Goal: Information Seeking & Learning: Find specific page/section

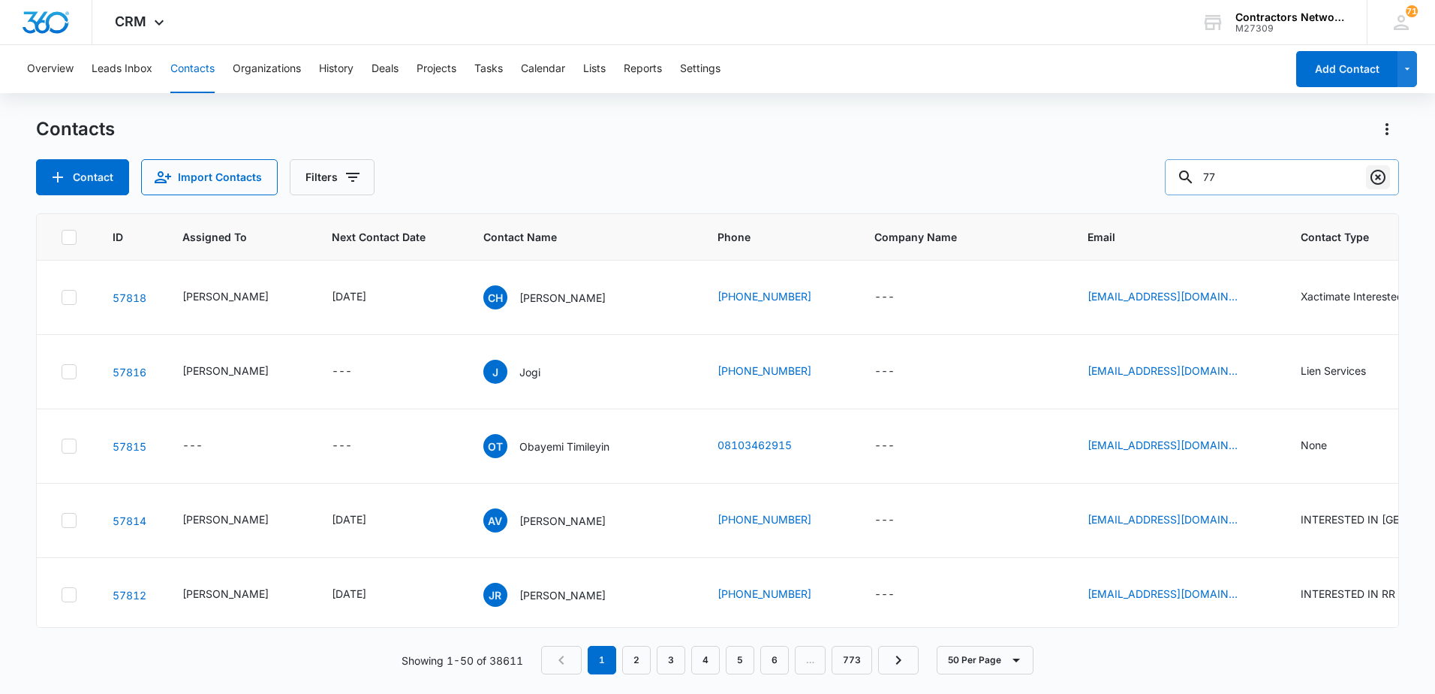
click at [1377, 184] on icon "Clear" at bounding box center [1378, 177] width 15 height 15
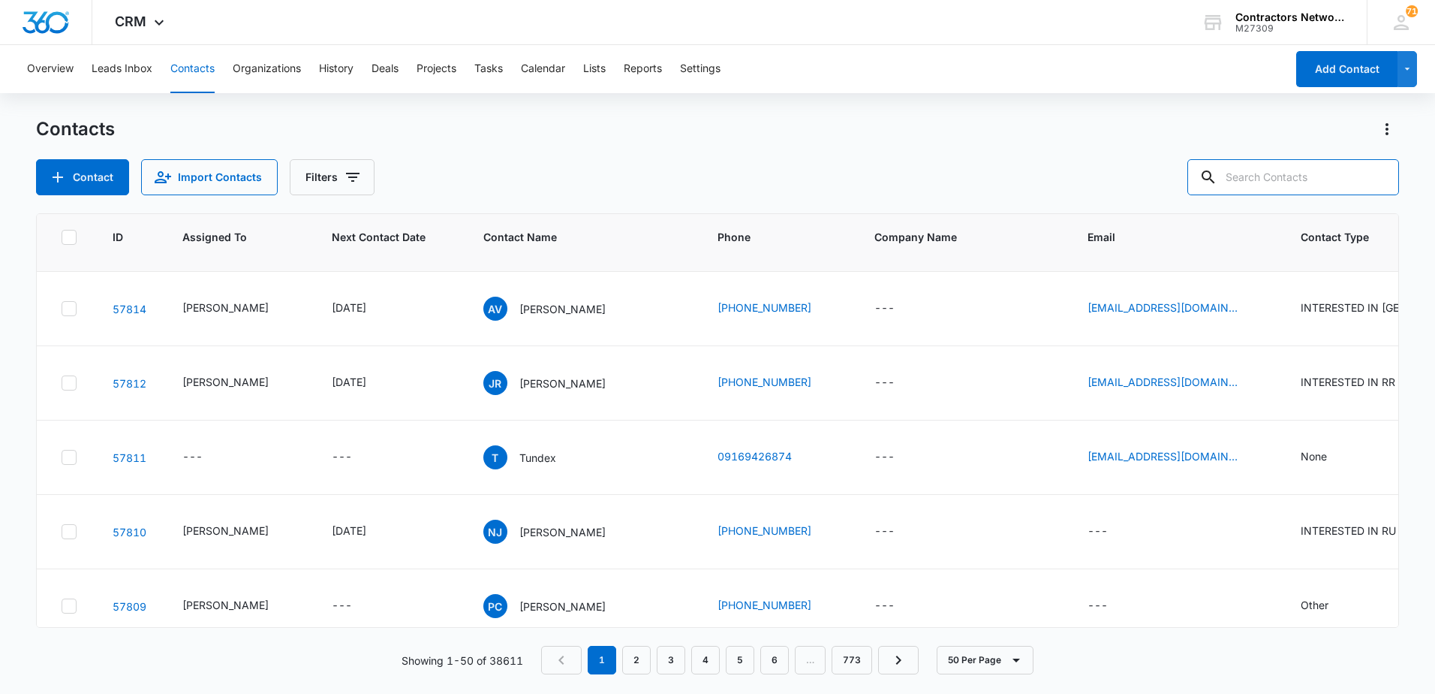
scroll to position [225, 0]
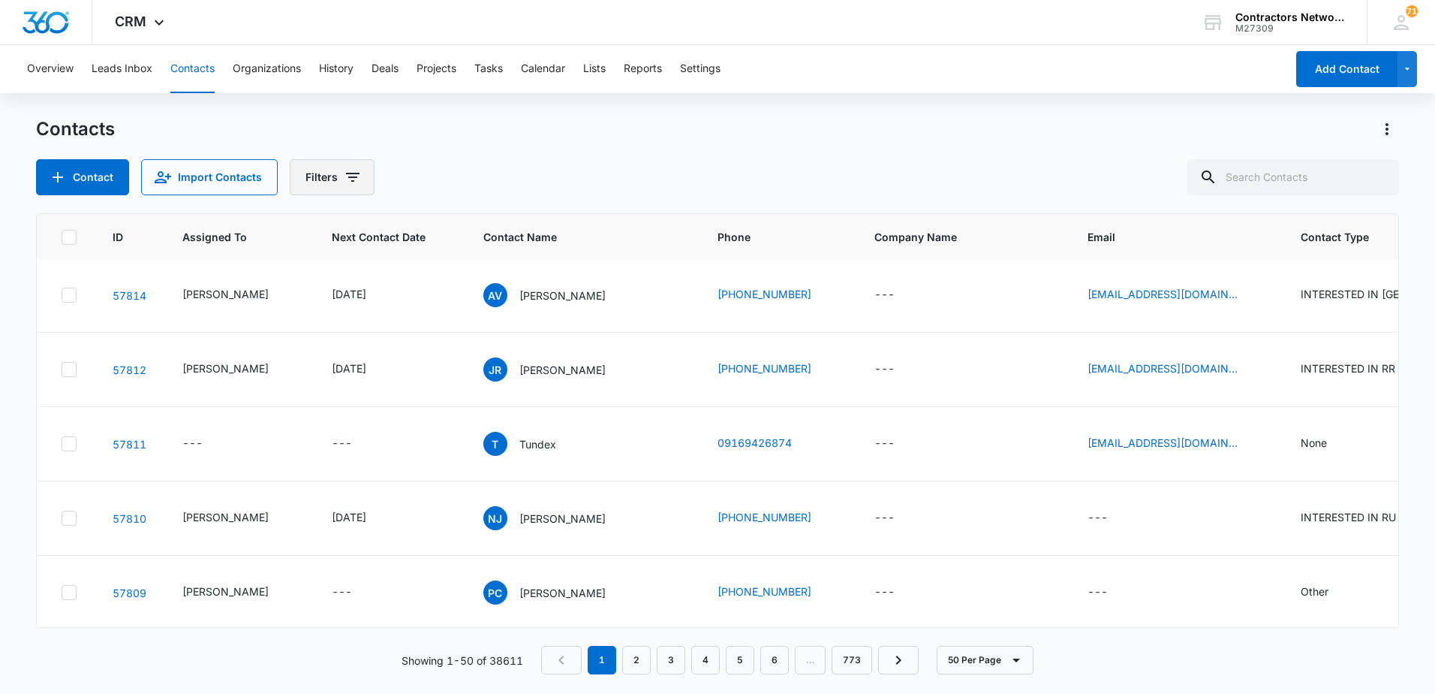
click at [348, 174] on icon "Filters" at bounding box center [353, 177] width 14 height 9
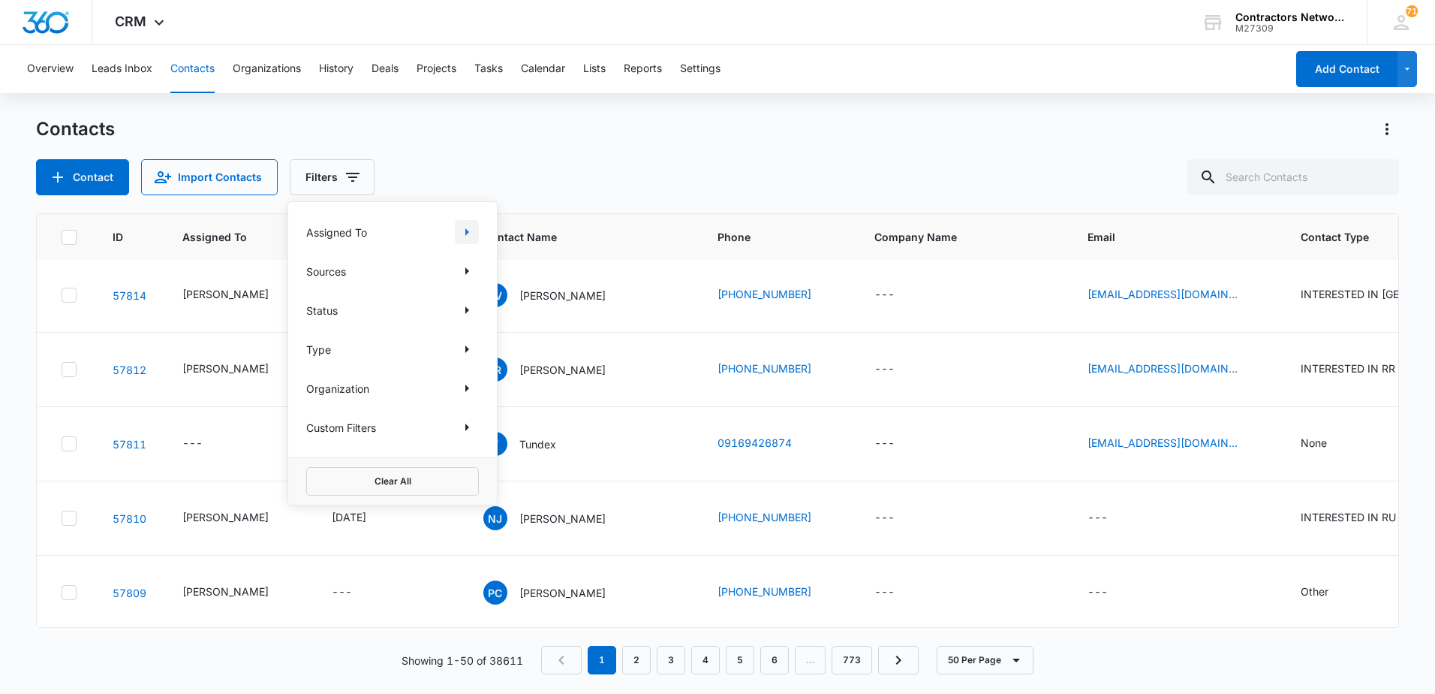
click at [468, 229] on icon "Show Assigned To filters" at bounding box center [467, 232] width 18 height 18
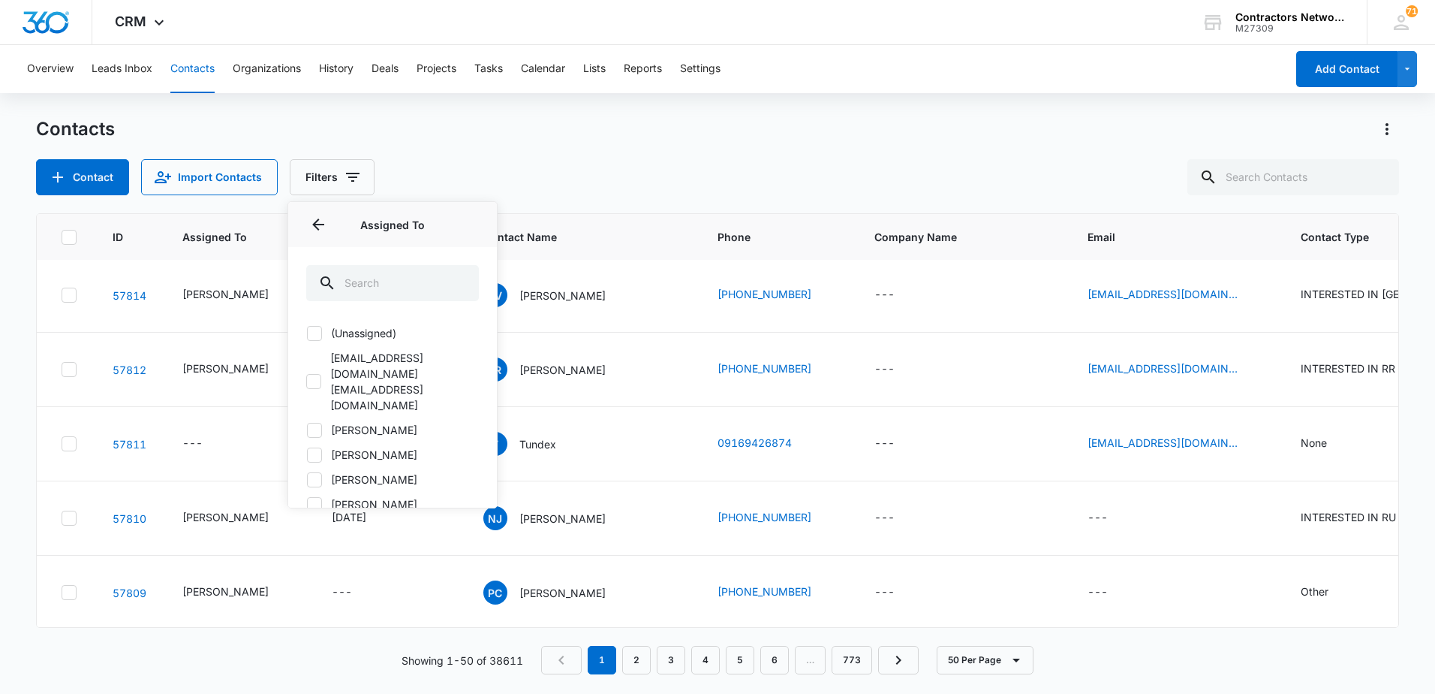
click at [325, 422] on label "[PERSON_NAME]" at bounding box center [392, 430] width 173 height 16
click at [307, 429] on input "[PERSON_NAME]" at bounding box center [306, 429] width 1 height 1
checkbox input "true"
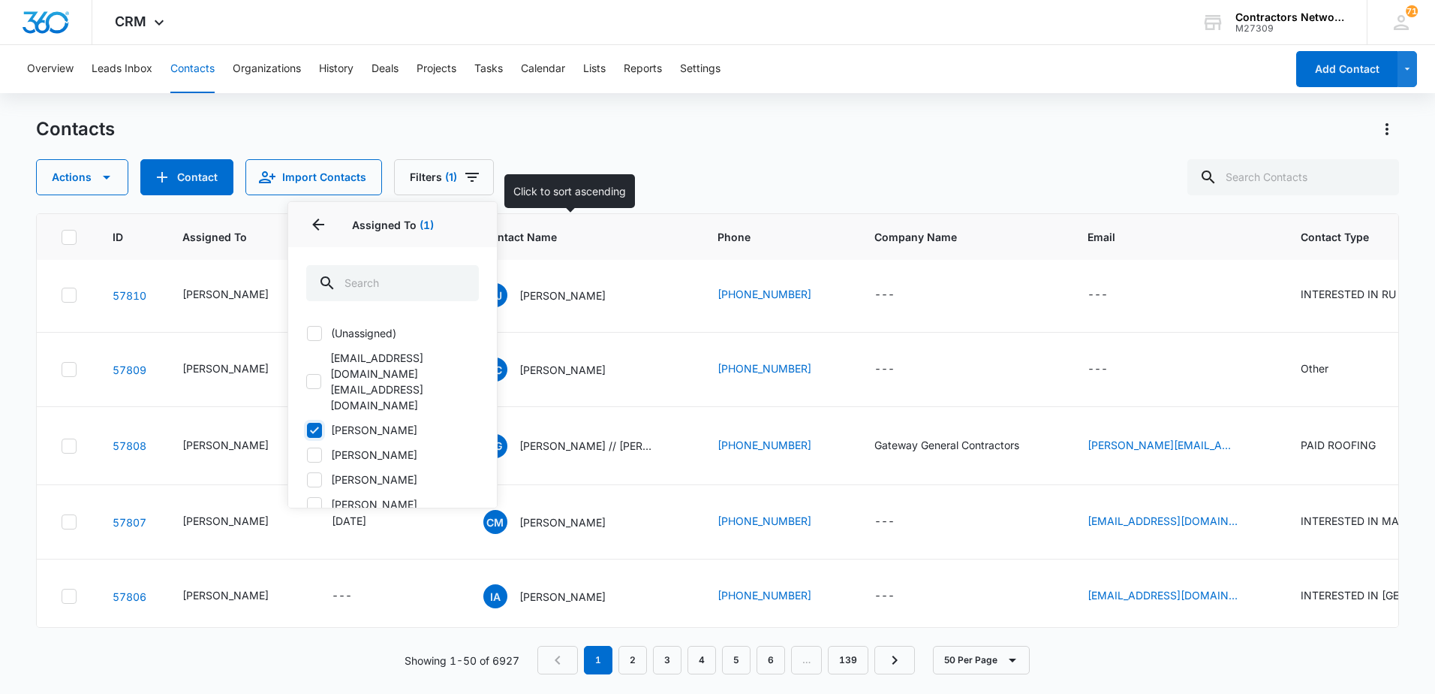
scroll to position [57, 0]
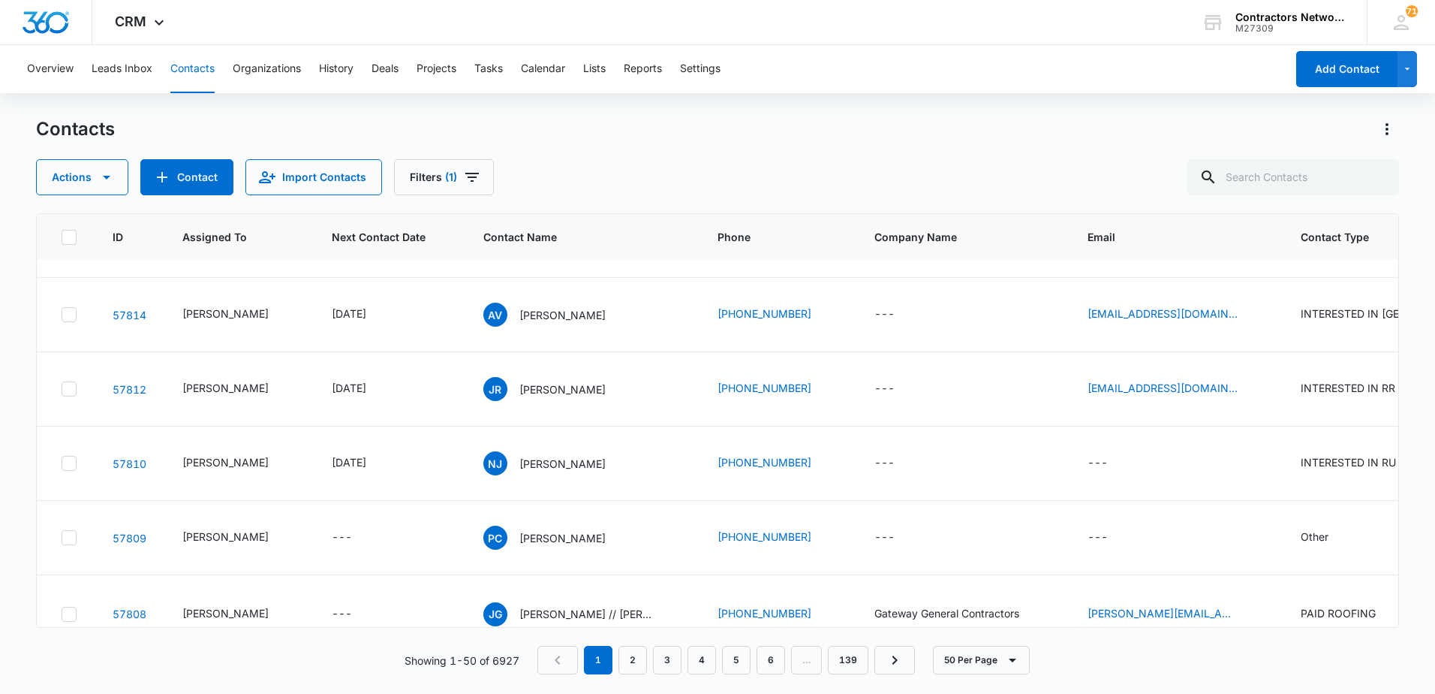
click at [551, 161] on div "Actions Contact Import Contacts Filters (1)" at bounding box center [717, 177] width 1363 height 36
click at [467, 175] on icon "Filters" at bounding box center [472, 177] width 18 height 18
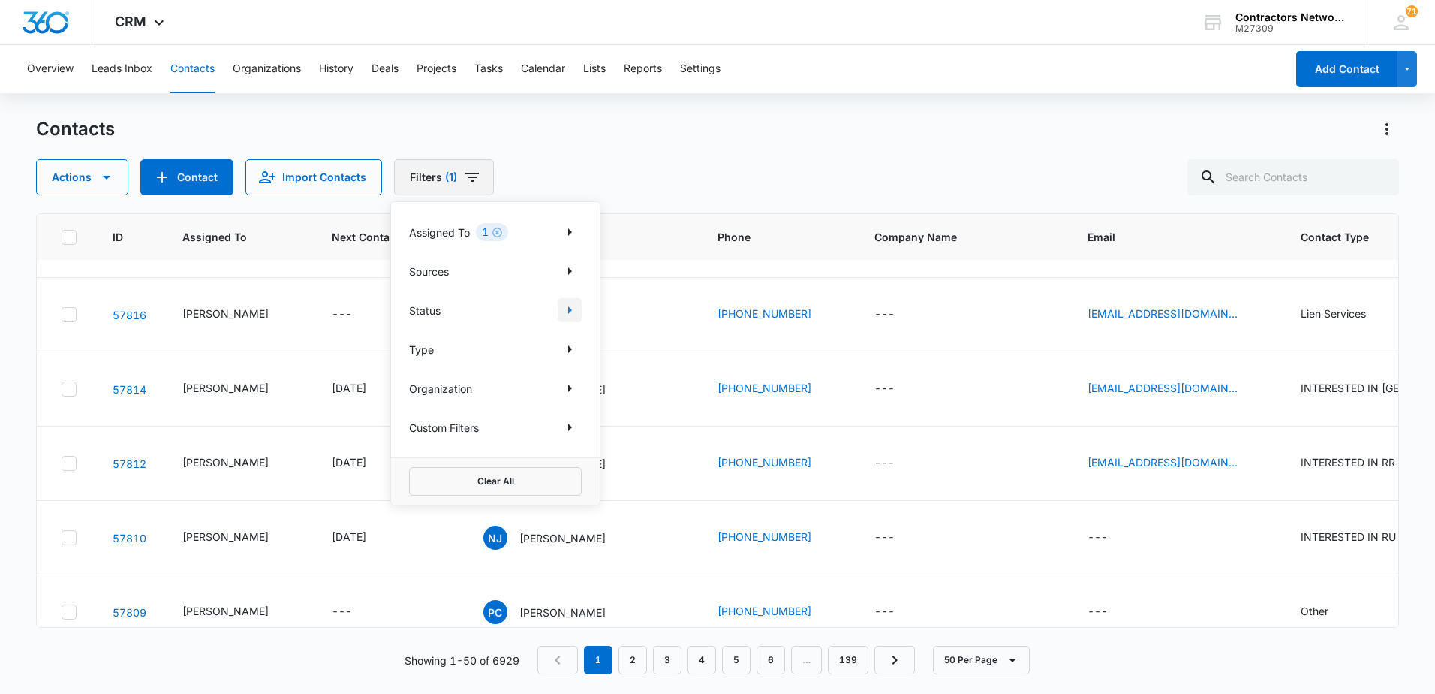
scroll to position [151, 0]
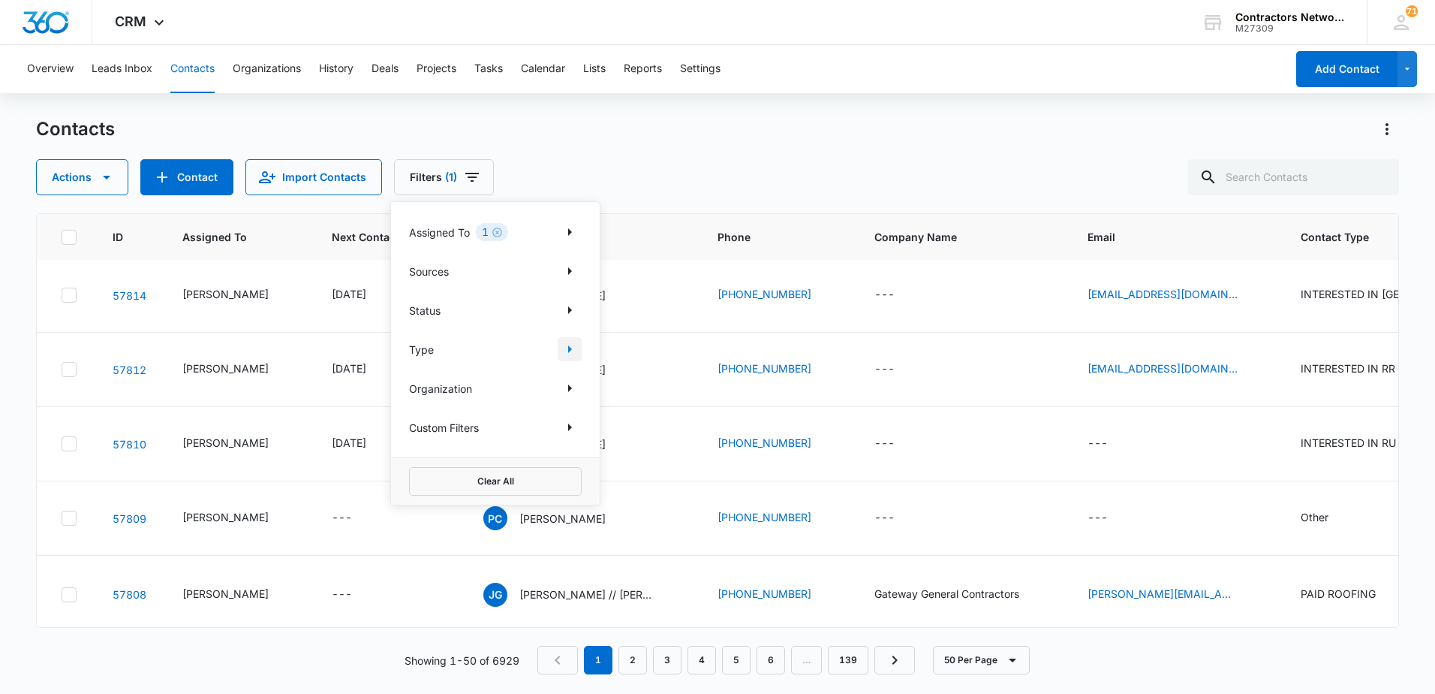
click at [569, 350] on icon "Show Type filters" at bounding box center [570, 349] width 4 height 8
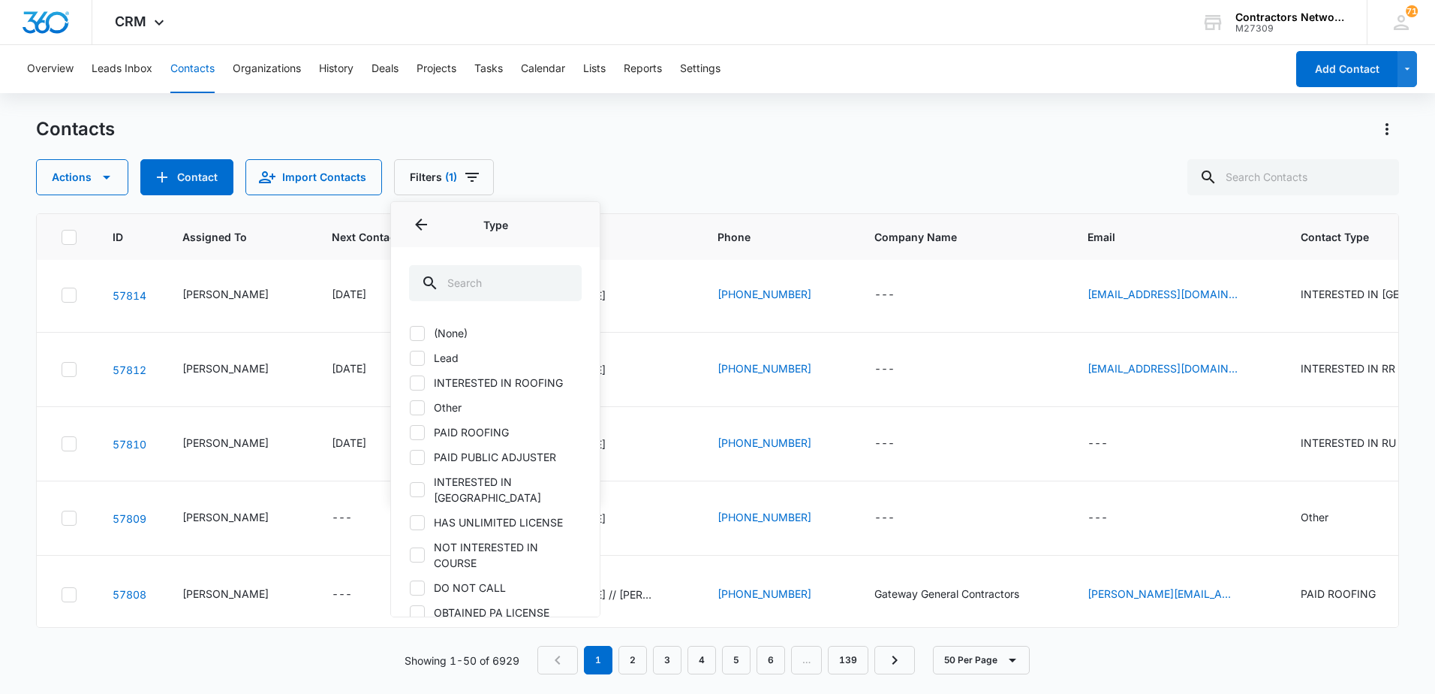
click at [419, 384] on icon at bounding box center [418, 383] width 14 height 14
click at [410, 383] on input "INTERESTED IN ROOFING" at bounding box center [409, 382] width 1 height 1
checkbox input "true"
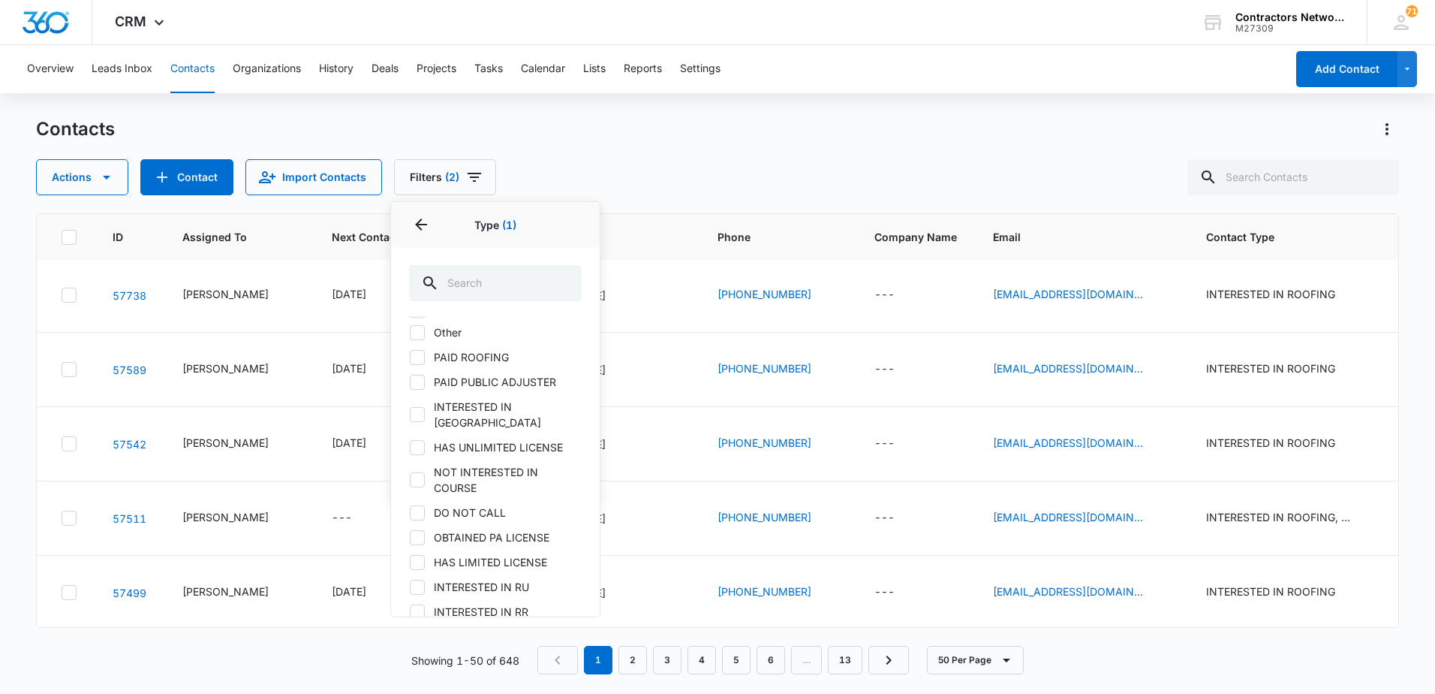
scroll to position [150, 0]
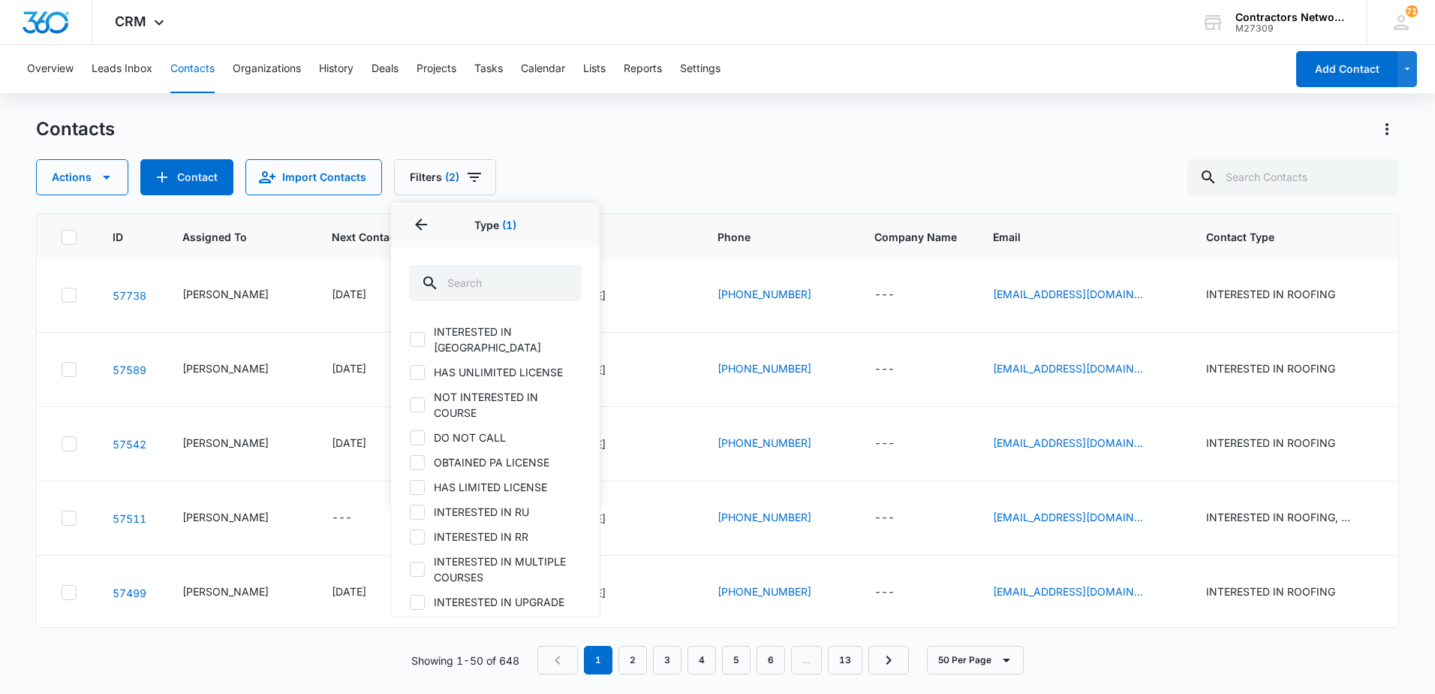
click at [415, 505] on icon at bounding box center [418, 512] width 14 height 14
click at [410, 511] on input "INTERESTED IN RU" at bounding box center [409, 511] width 1 height 1
checkbox input "true"
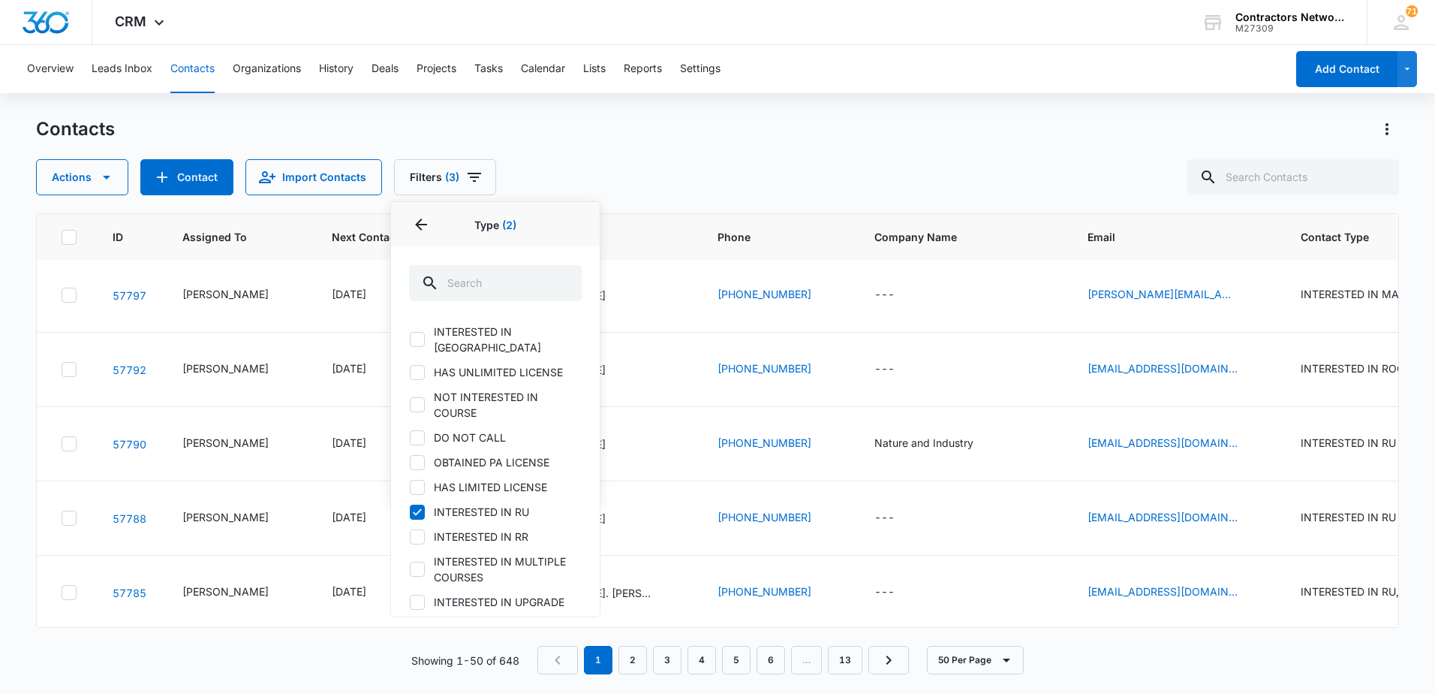
click at [422, 530] on icon at bounding box center [418, 537] width 14 height 14
click at [410, 536] on input "INTERESTED IN RR" at bounding box center [409, 536] width 1 height 1
checkbox input "true"
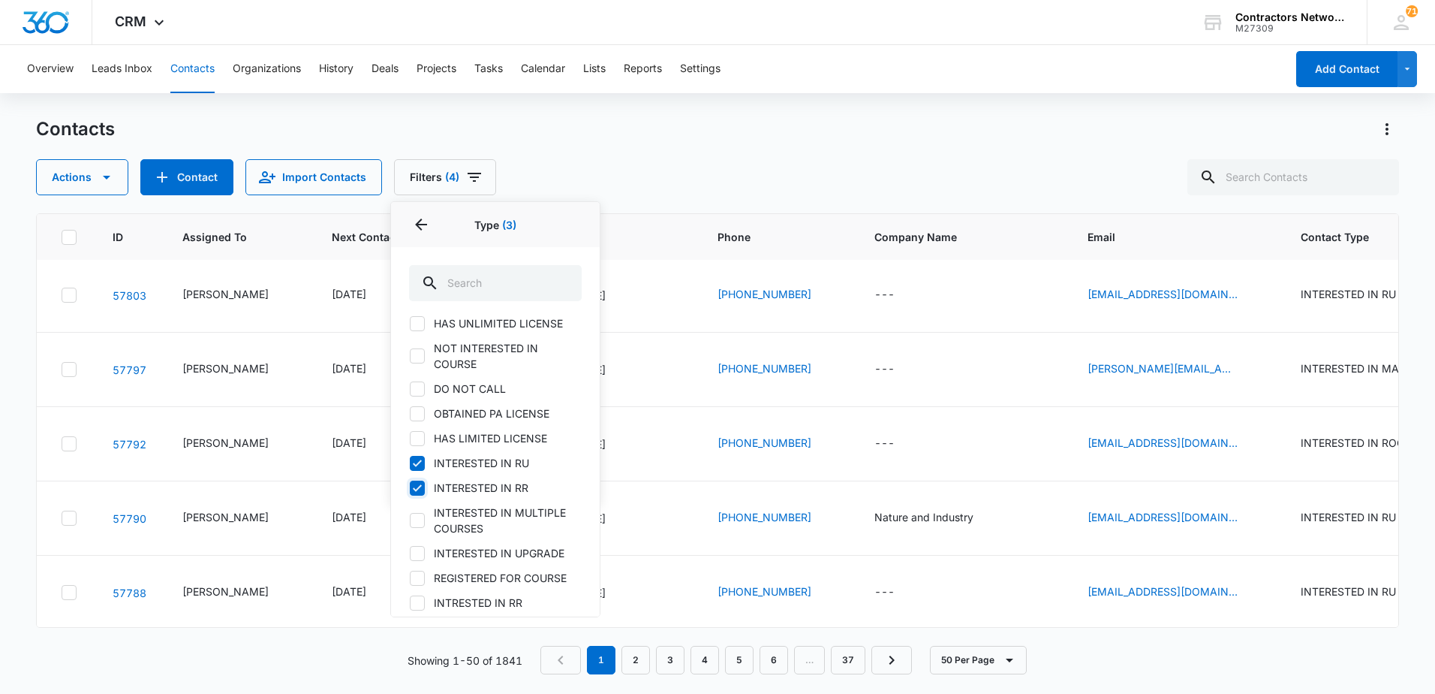
scroll to position [225, 0]
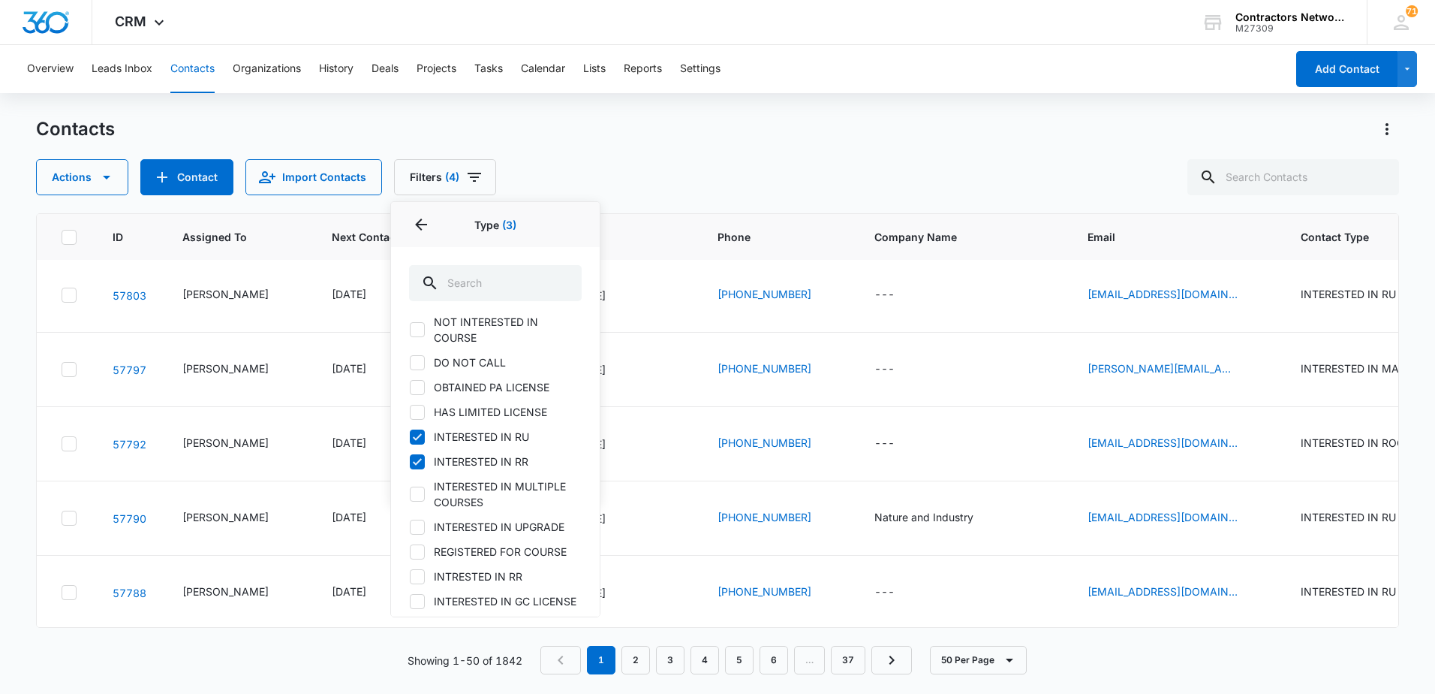
click at [418, 520] on icon at bounding box center [418, 527] width 14 height 14
click at [410, 526] on input "INTERESTED IN UPGRADE" at bounding box center [409, 526] width 1 height 1
checkbox input "true"
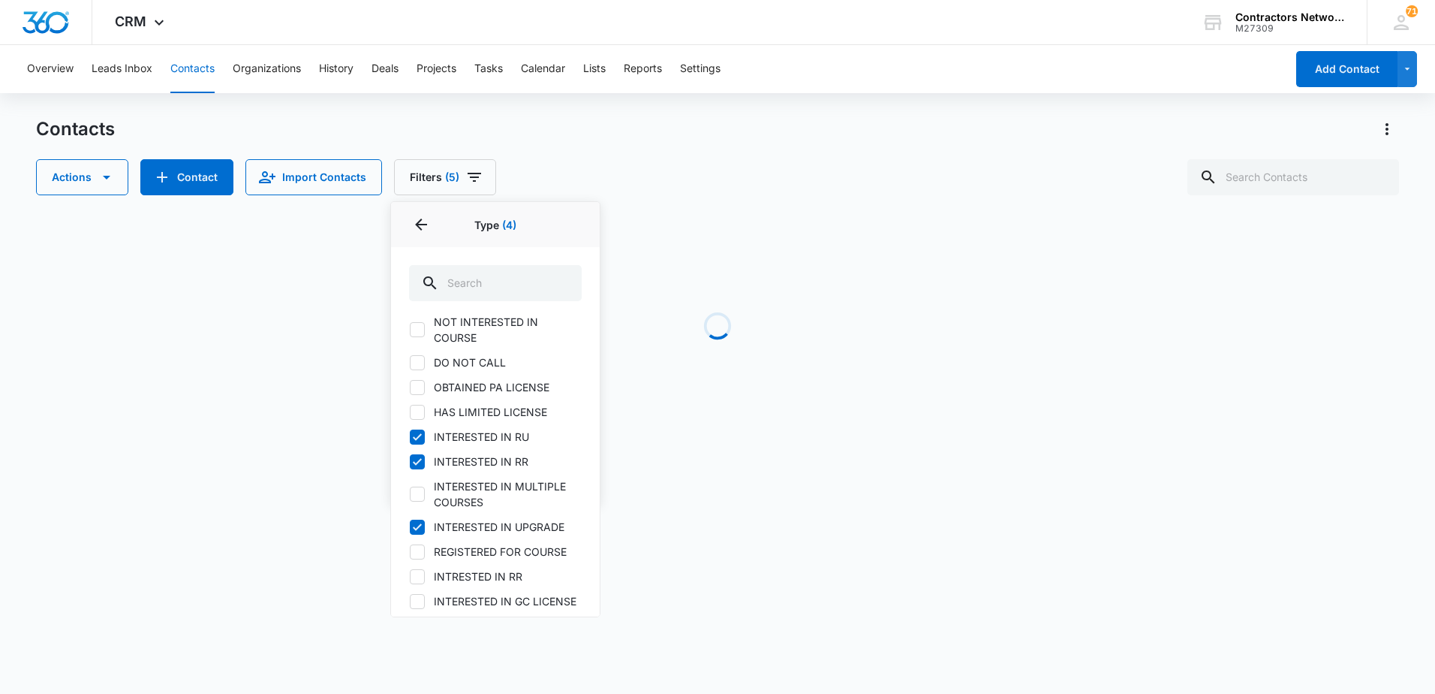
click at [421, 570] on icon at bounding box center [418, 577] width 14 height 14
click at [410, 576] on input "INTRESTED IN RR" at bounding box center [409, 576] width 1 height 1
checkbox input "true"
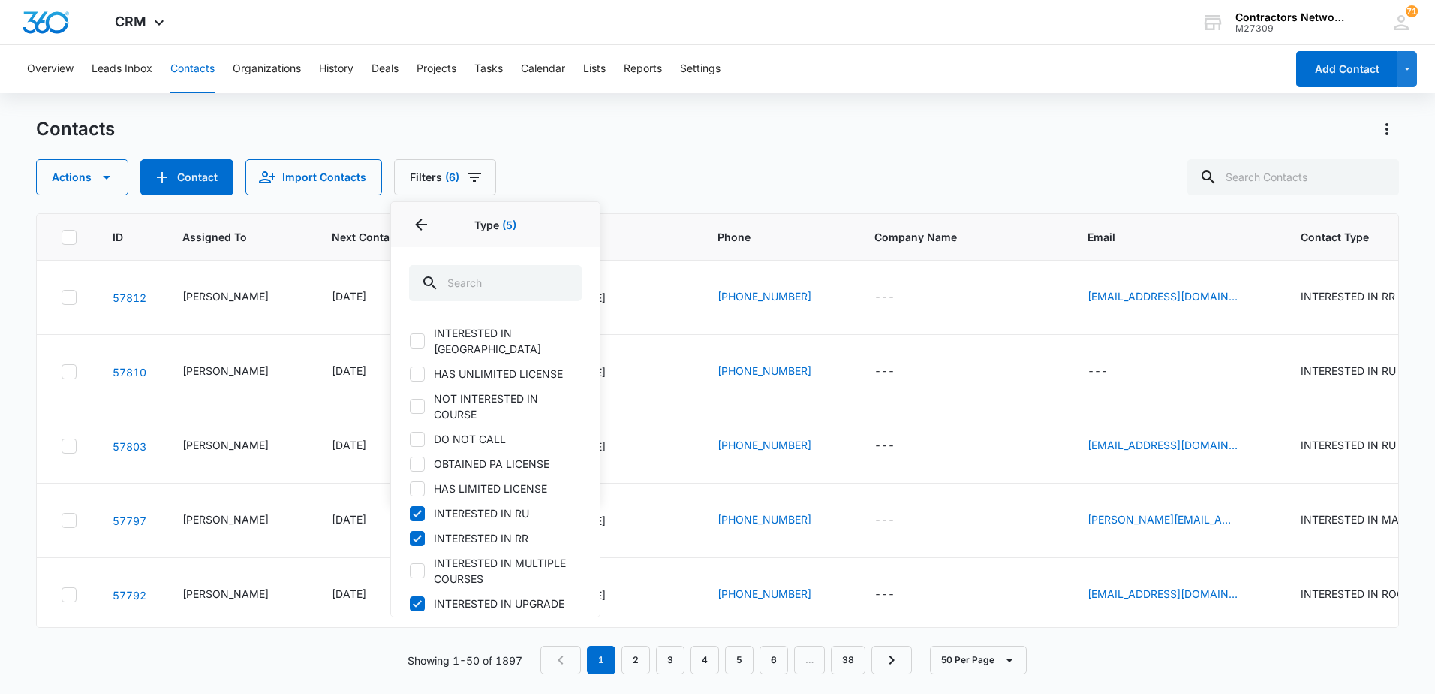
scroll to position [150, 0]
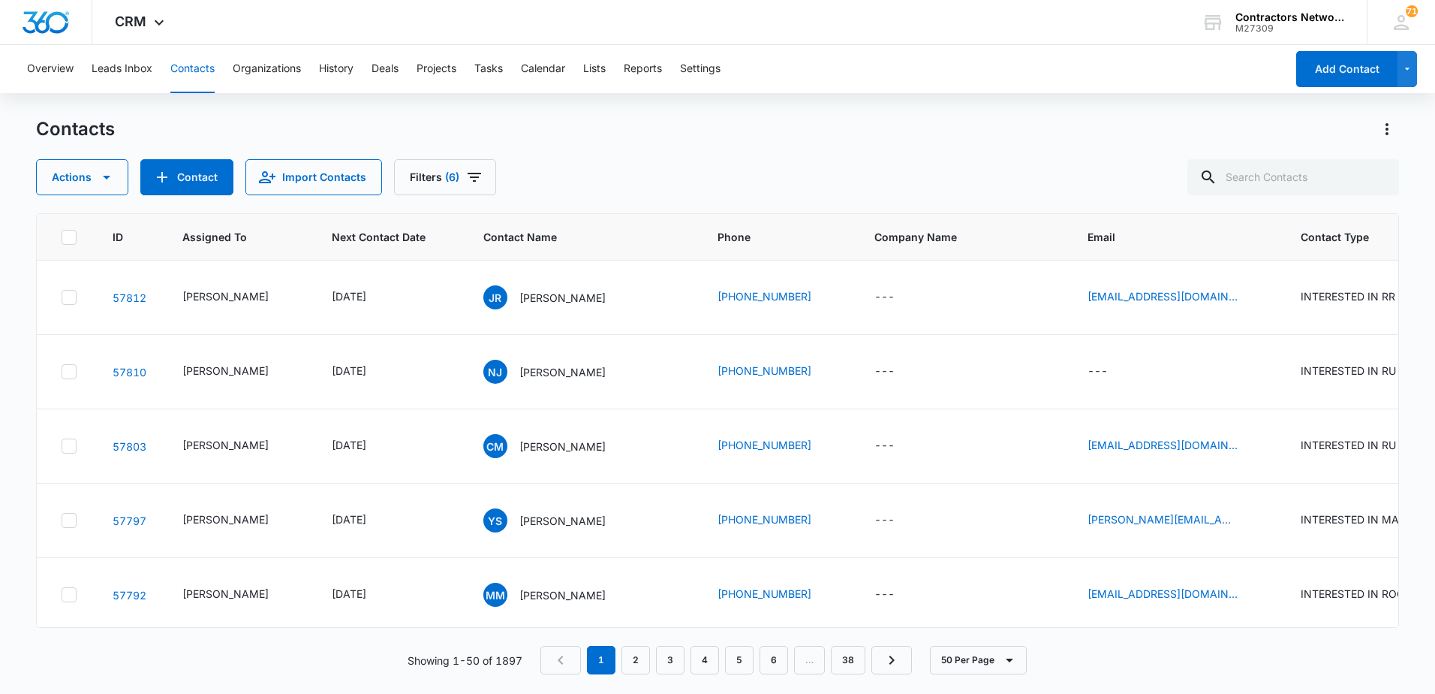
click at [647, 173] on div "Actions Contact Import Contacts Filters (6)" at bounding box center [717, 177] width 1363 height 36
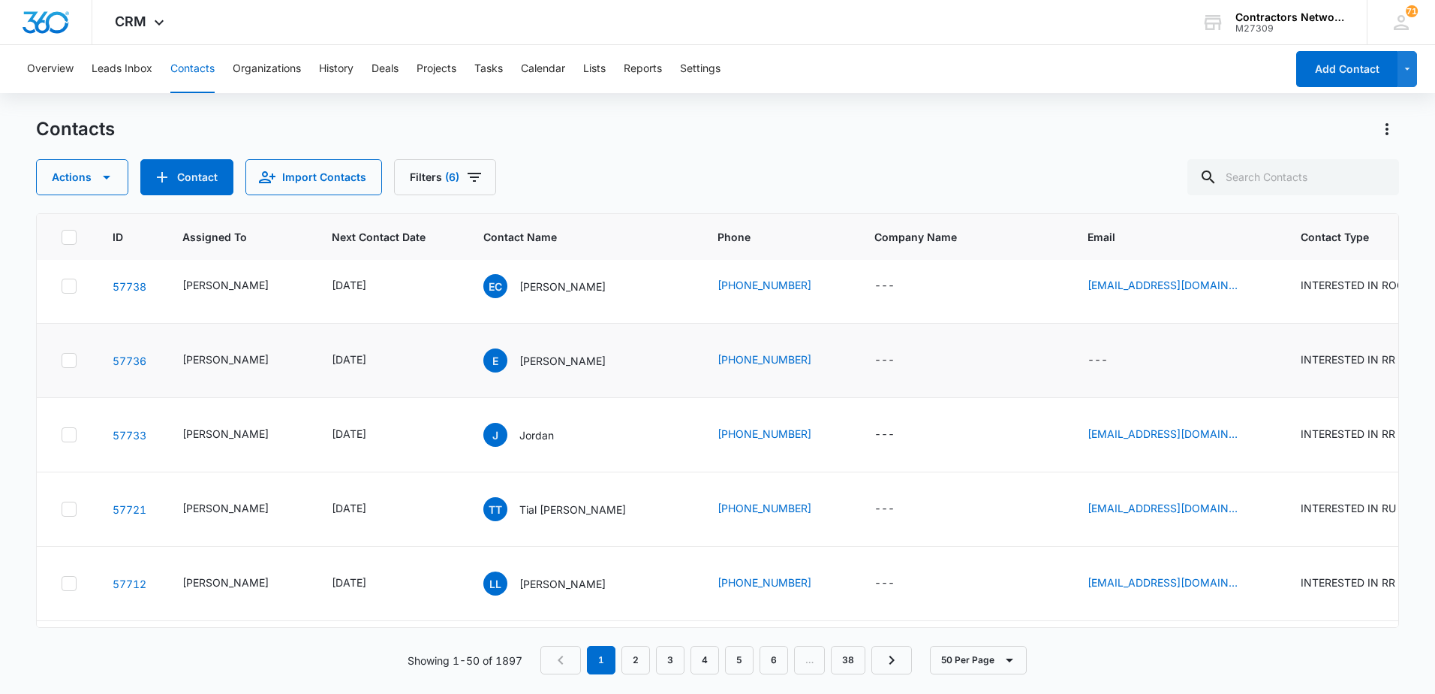
scroll to position [1201, 0]
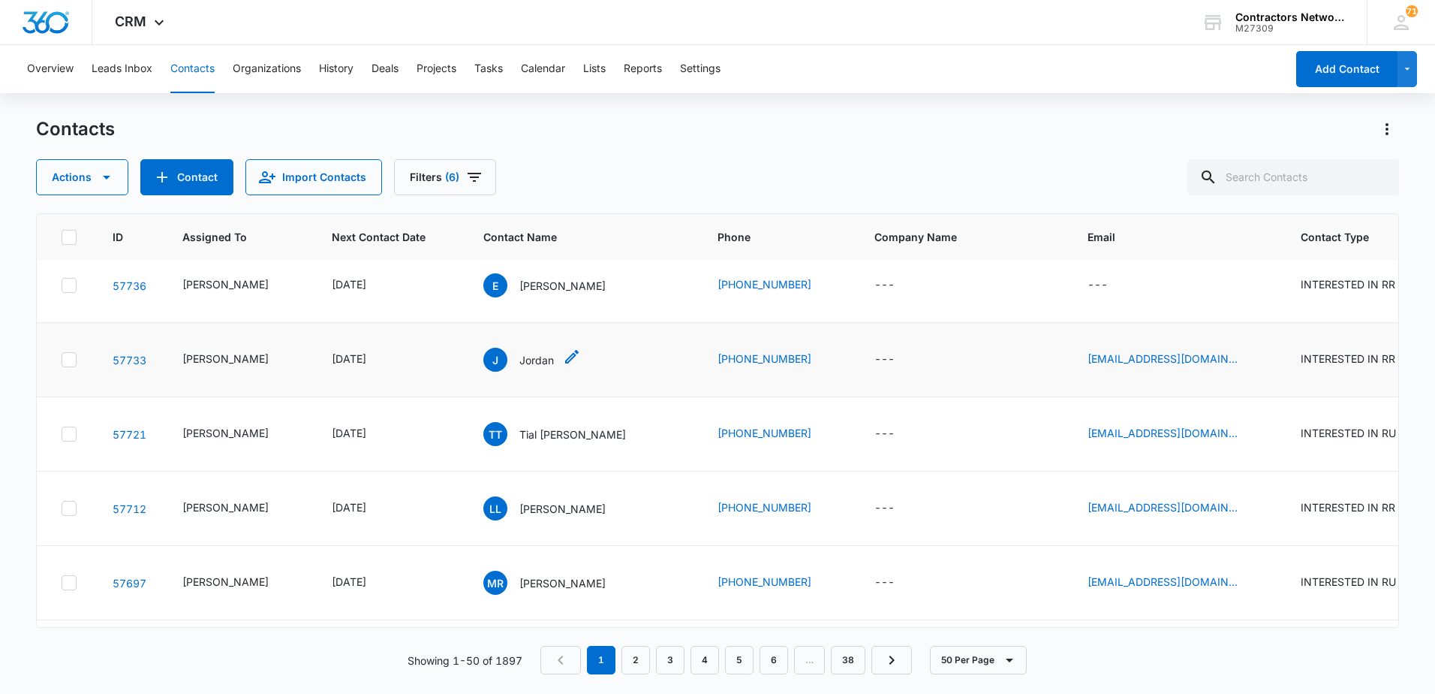
click at [532, 368] on p "Jordan" at bounding box center [536, 360] width 35 height 16
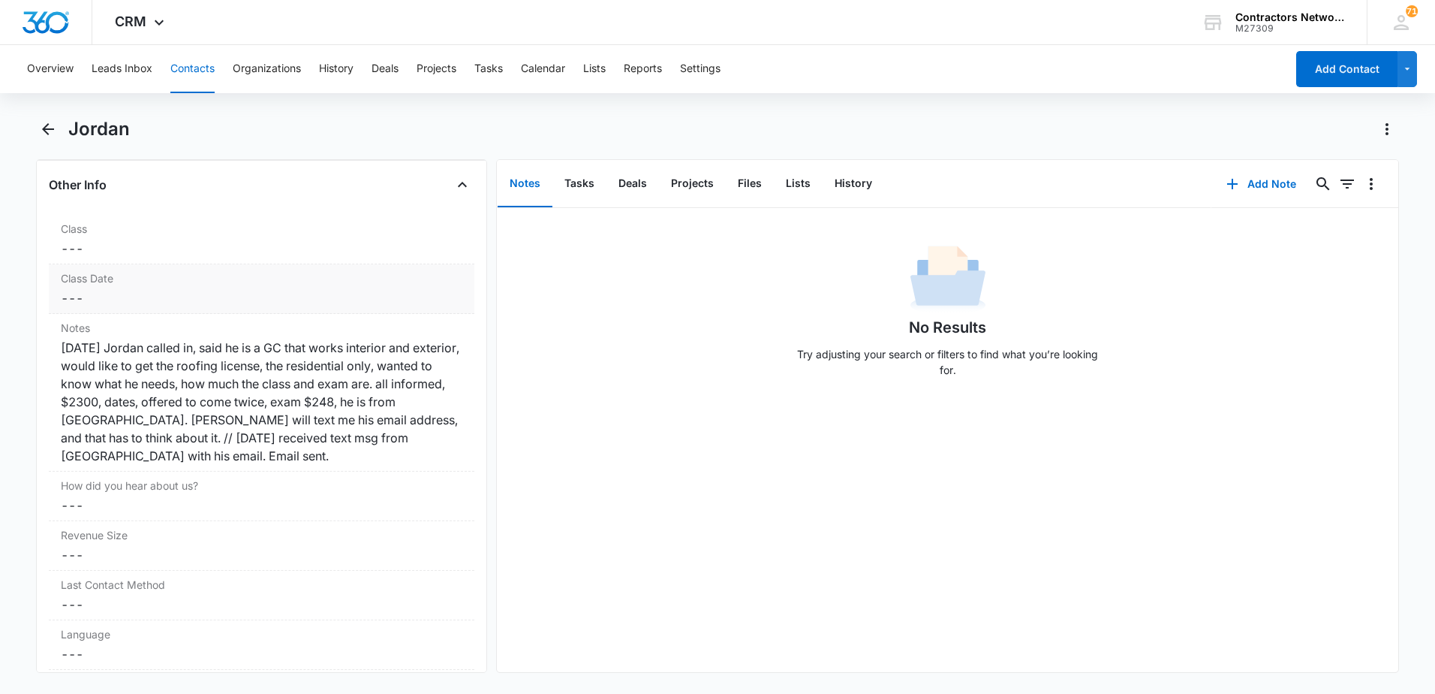
scroll to position [1726, 0]
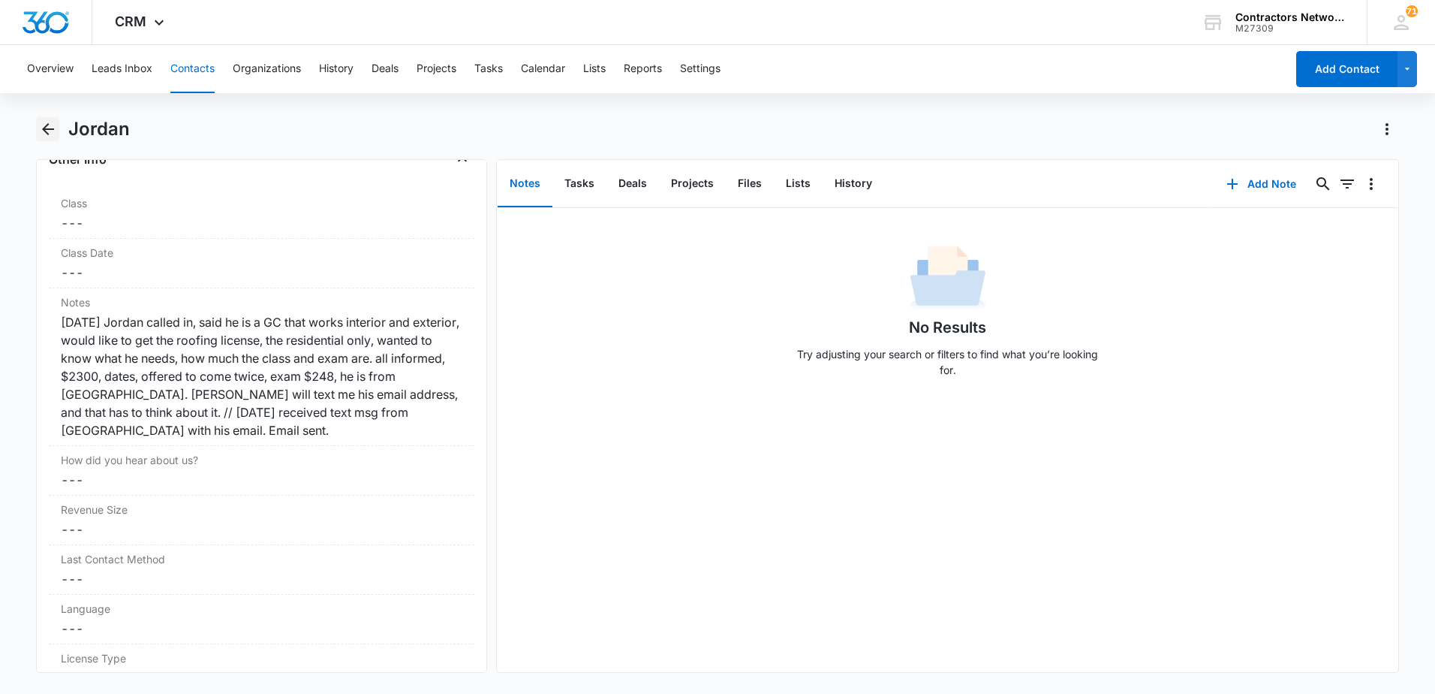
click at [48, 137] on icon "Back" at bounding box center [48, 129] width 18 height 18
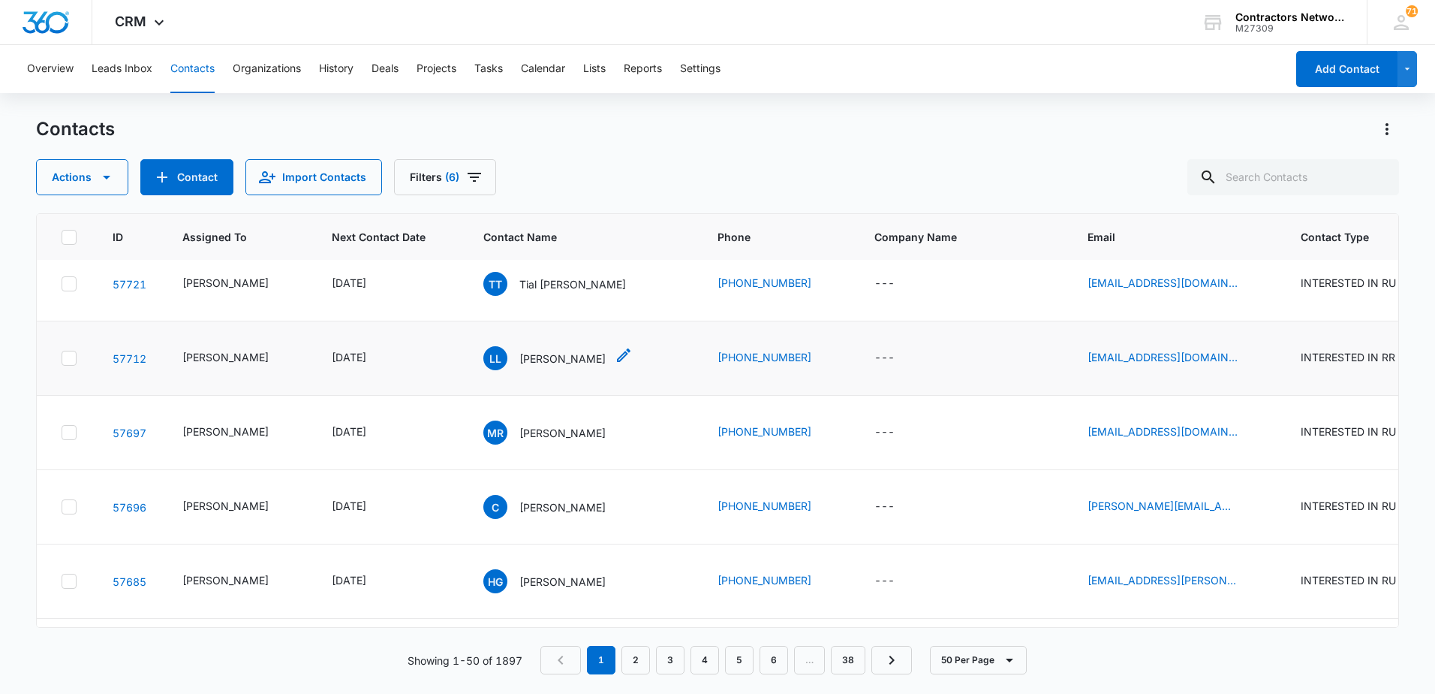
scroll to position [1426, 0]
click at [551, 366] on p "[PERSON_NAME]" at bounding box center [562, 358] width 86 height 16
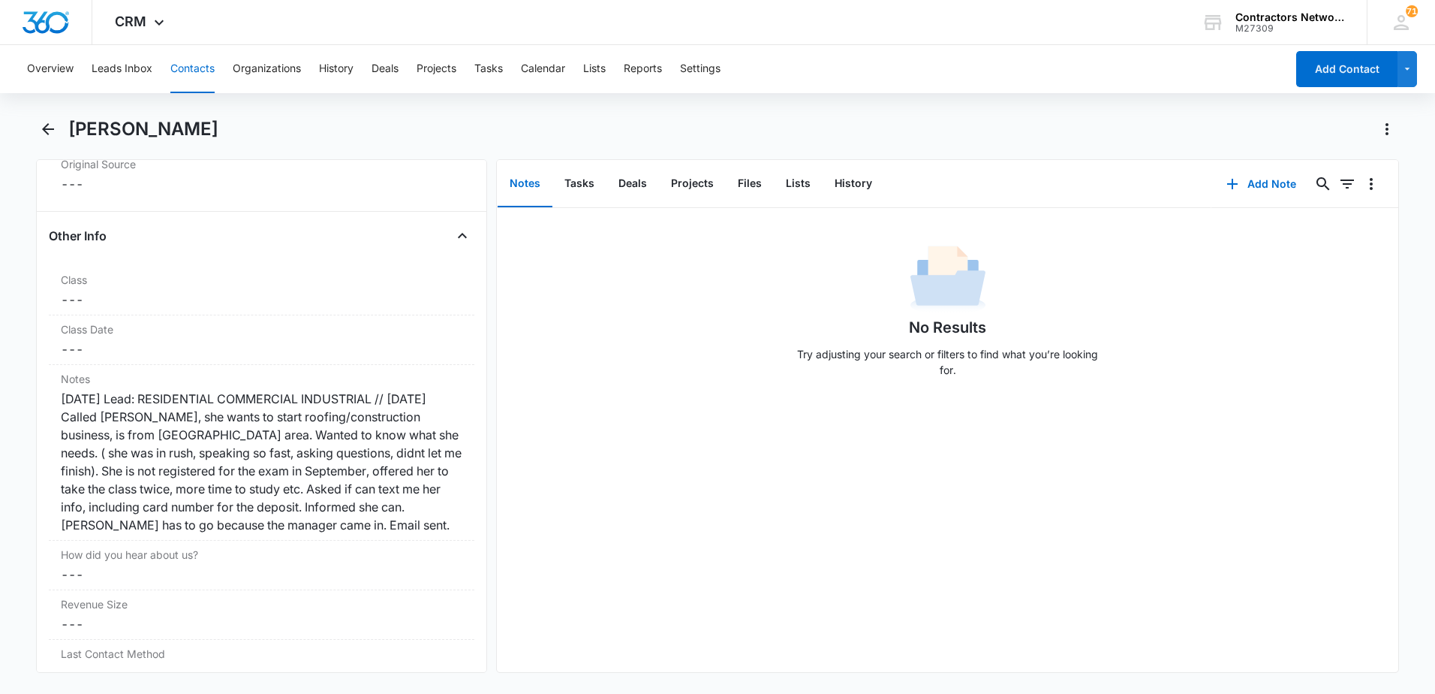
scroll to position [1651, 0]
click at [42, 128] on icon "Back" at bounding box center [48, 129] width 18 height 18
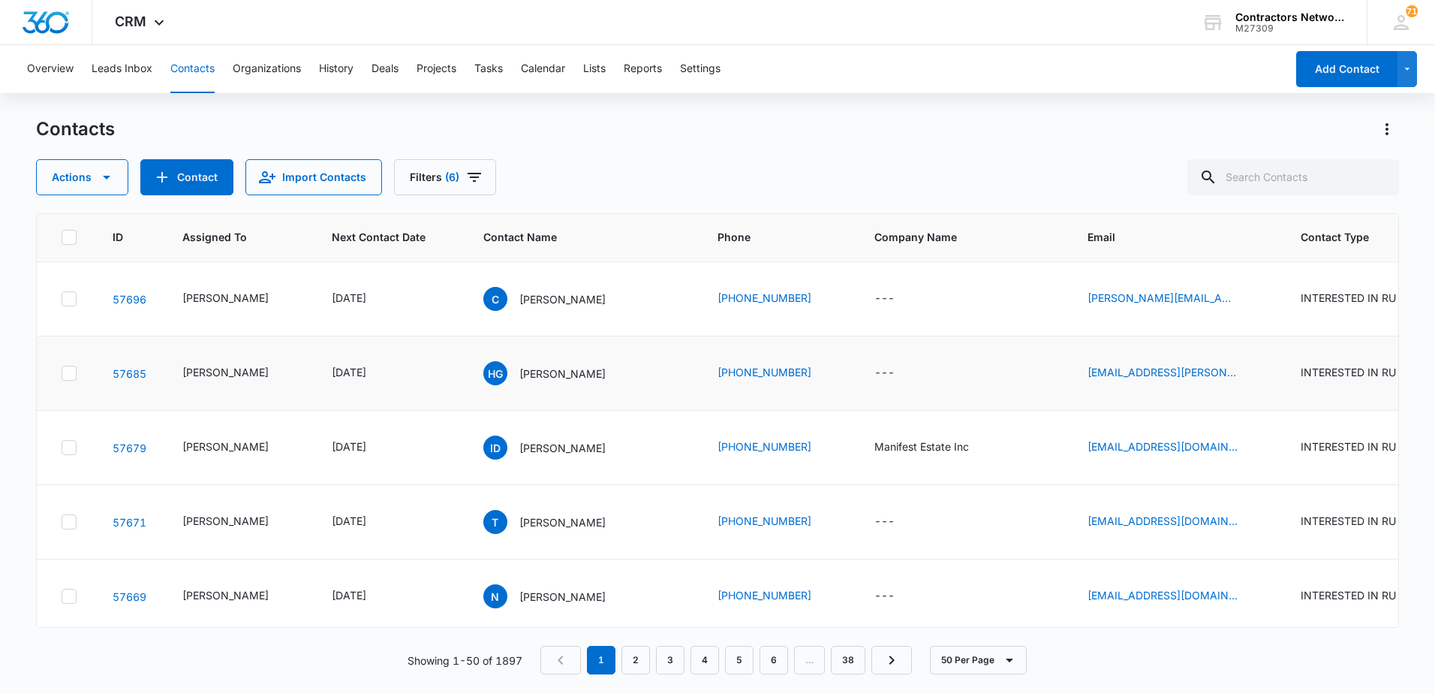
scroll to position [1576, 0]
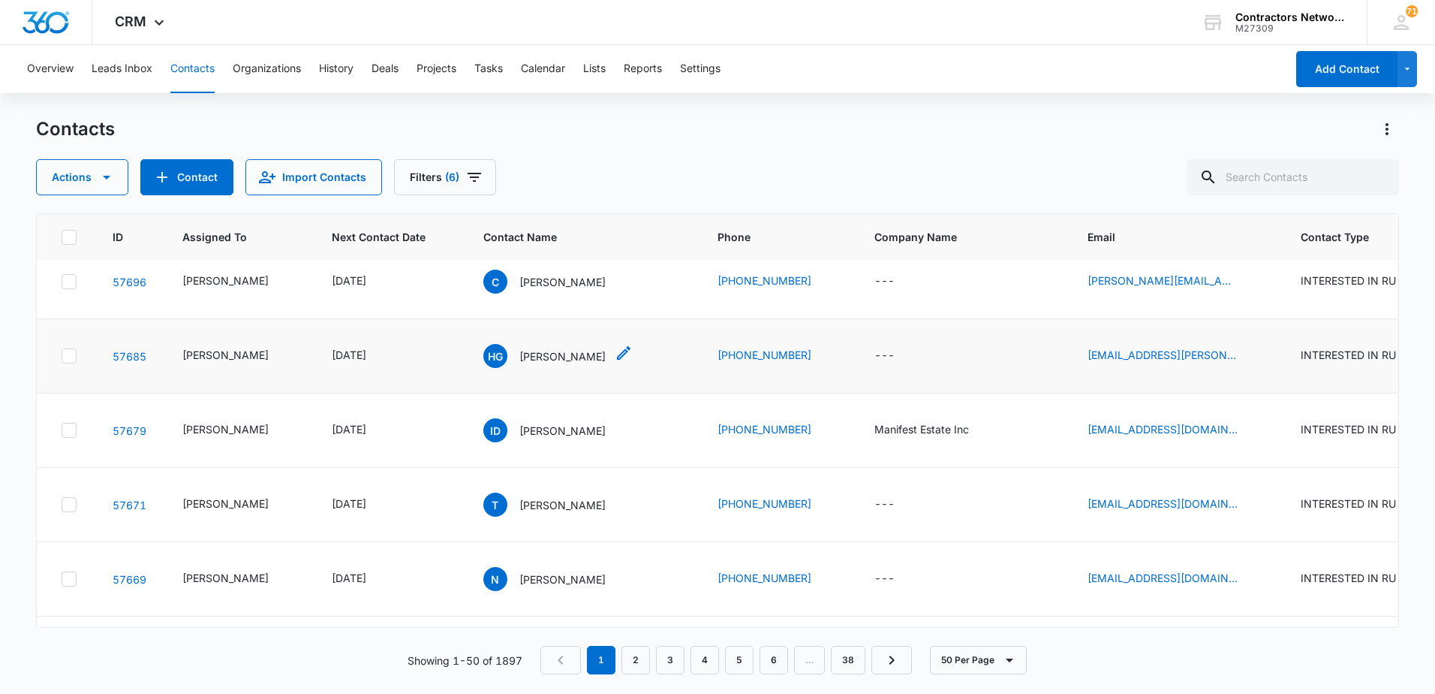
click at [525, 364] on p "[PERSON_NAME]" at bounding box center [562, 356] width 86 height 16
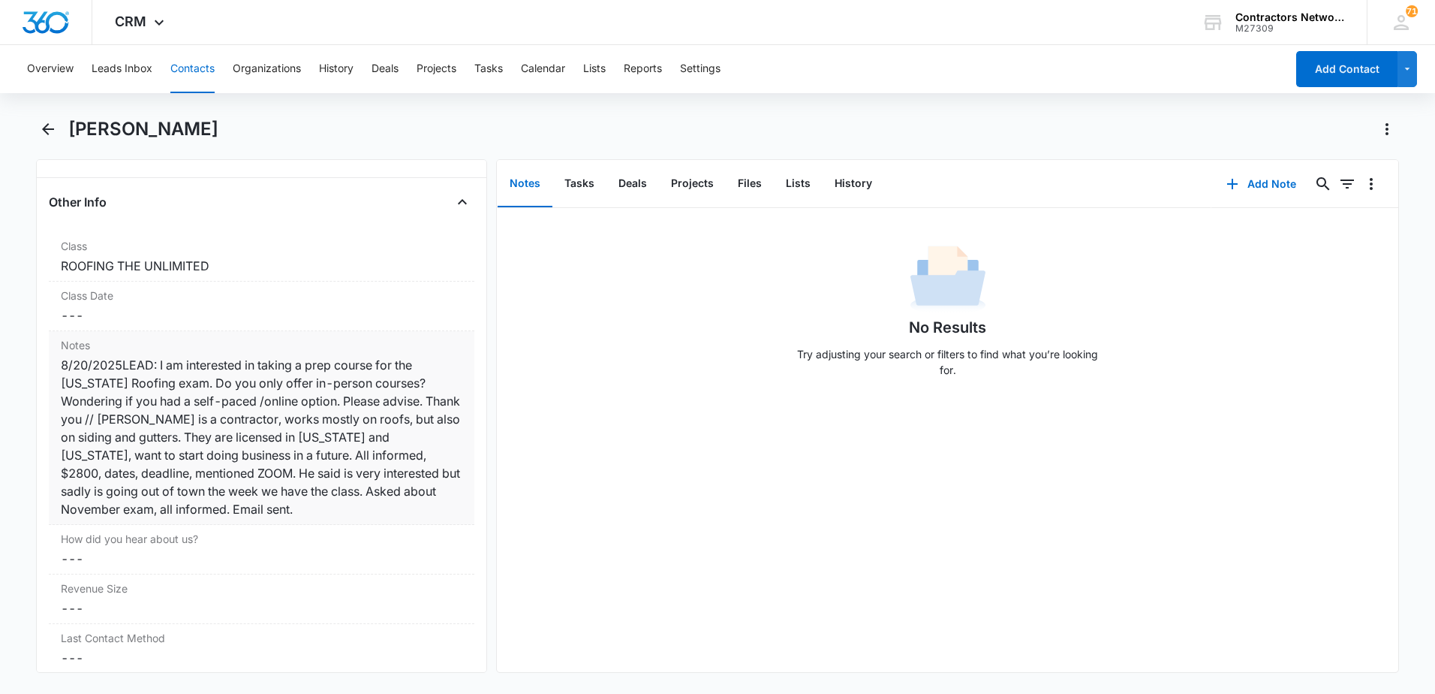
scroll to position [1726, 0]
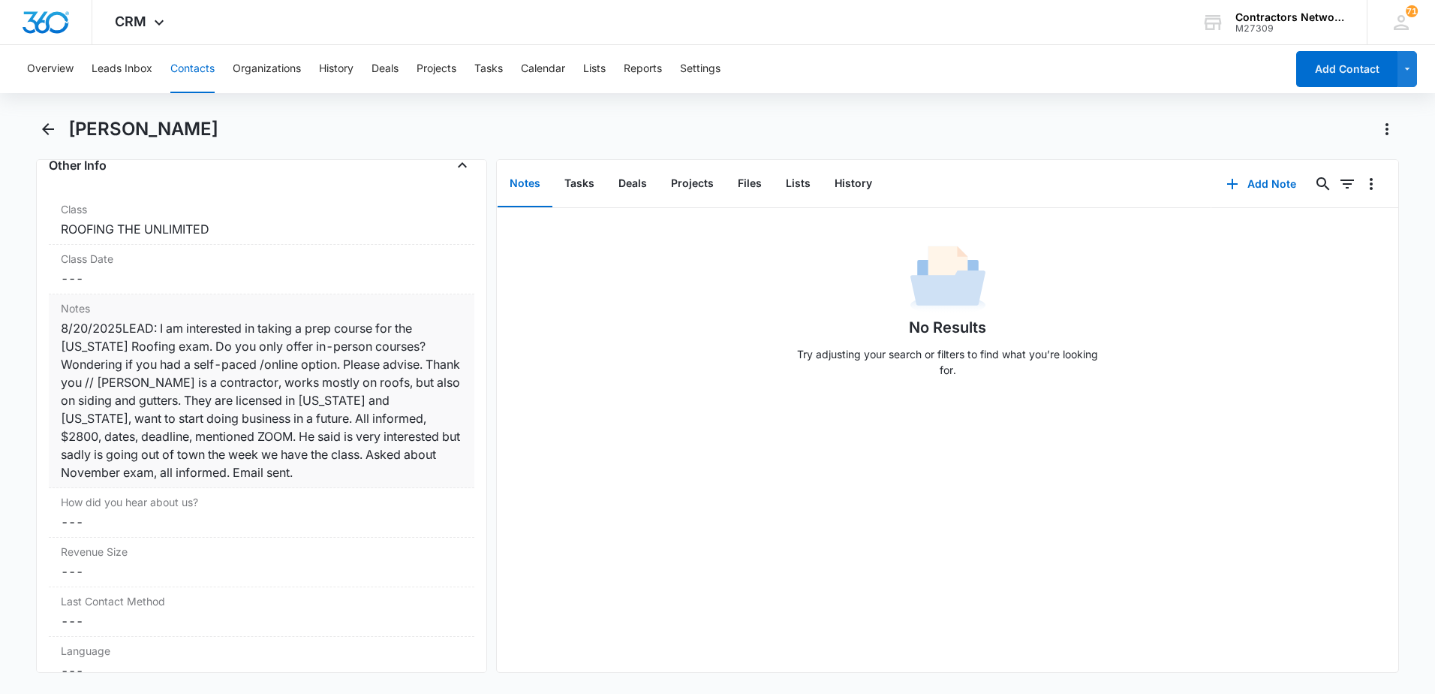
click at [329, 480] on div "8/20/2025LEAD: I am interested in taking a prep course for the [US_STATE] Roofi…" at bounding box center [262, 400] width 402 height 162
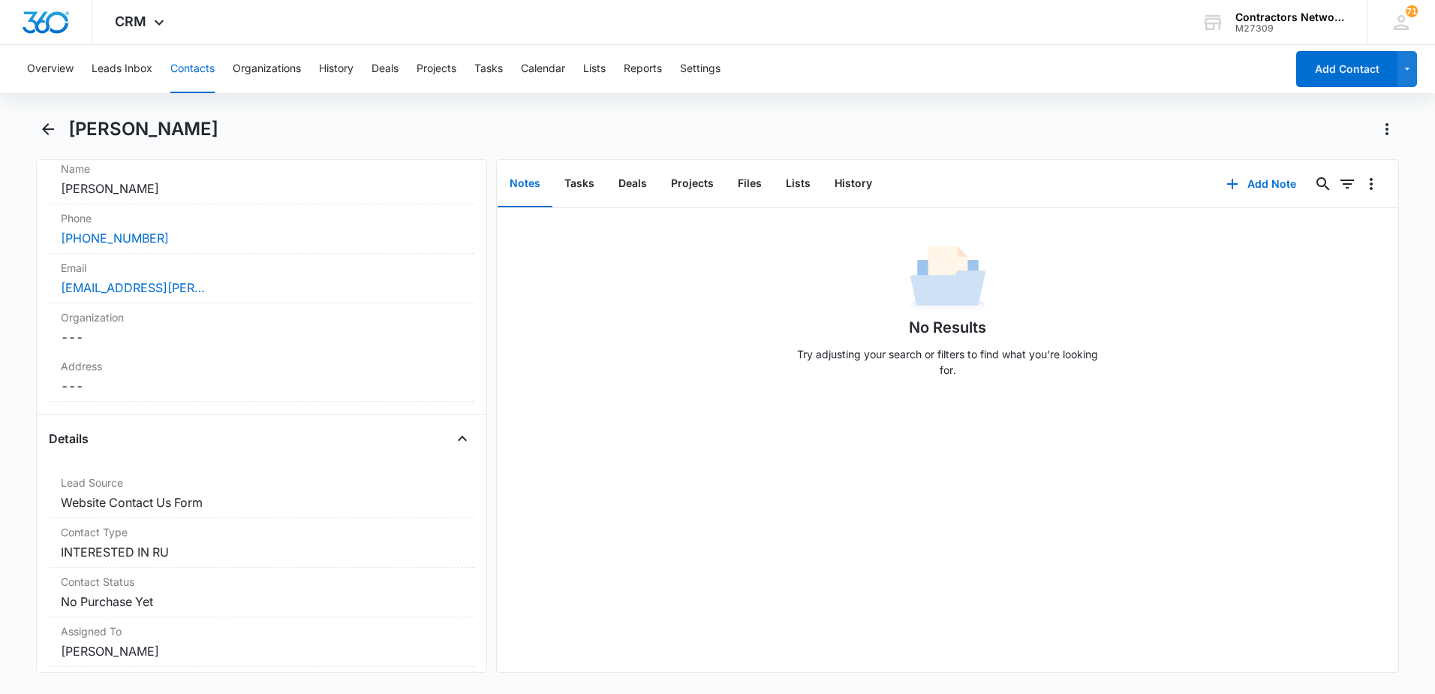
scroll to position [225, 0]
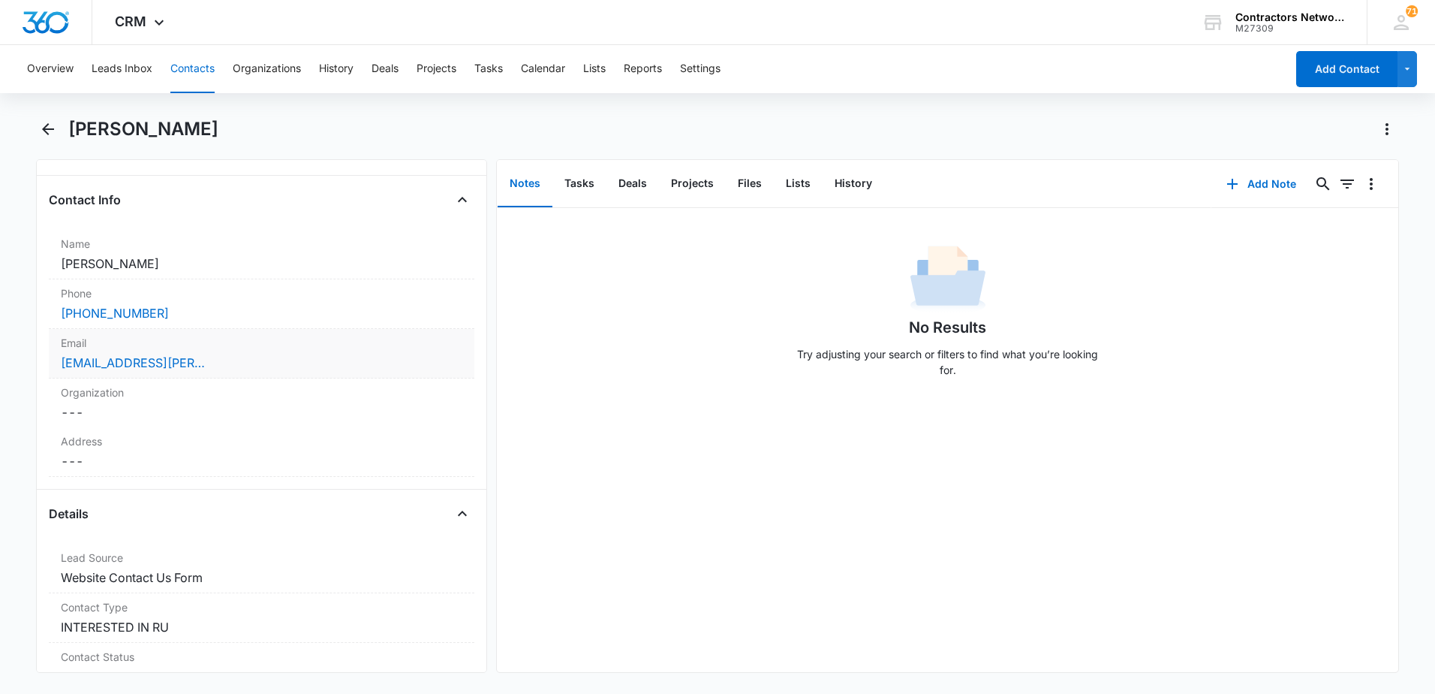
click at [336, 360] on div "[EMAIL_ADDRESS][PERSON_NAME][DOMAIN_NAME]" at bounding box center [262, 363] width 402 height 18
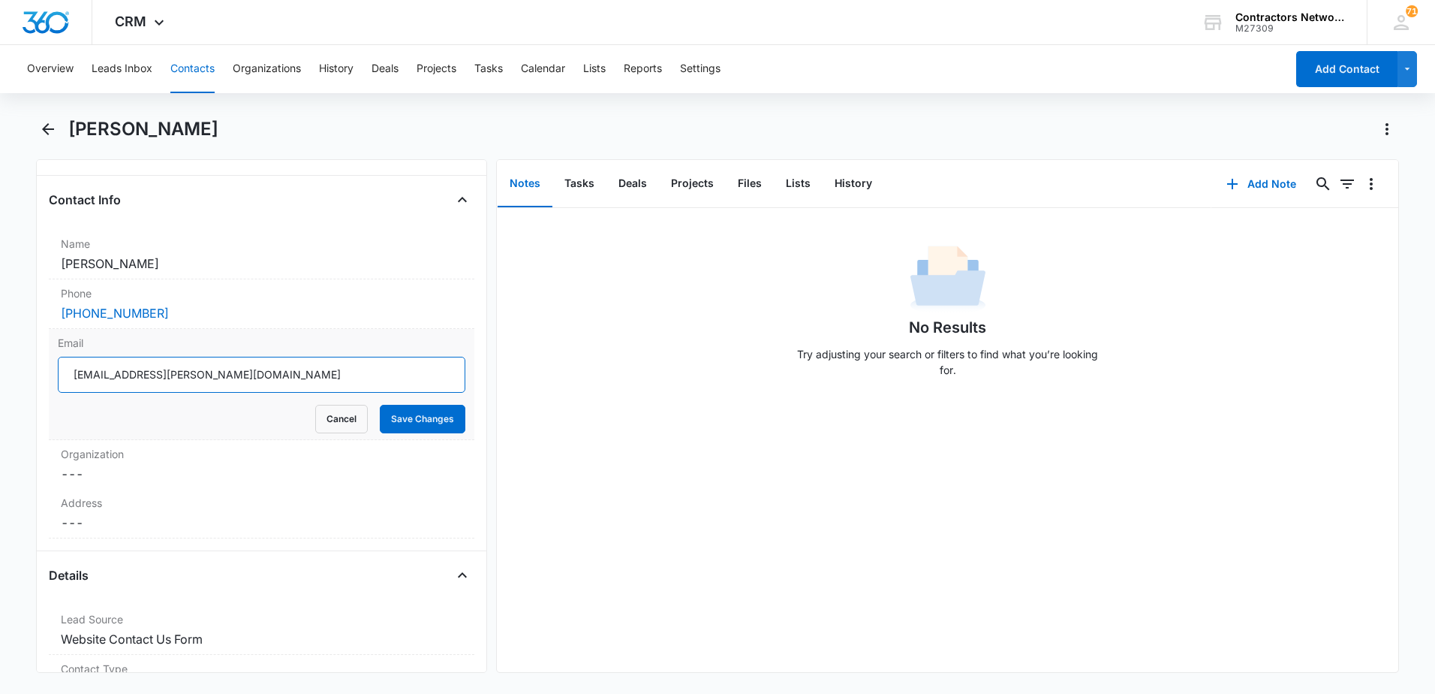
click at [301, 379] on input "[EMAIL_ADDRESS][PERSON_NAME][DOMAIN_NAME]" at bounding box center [262, 375] width 408 height 36
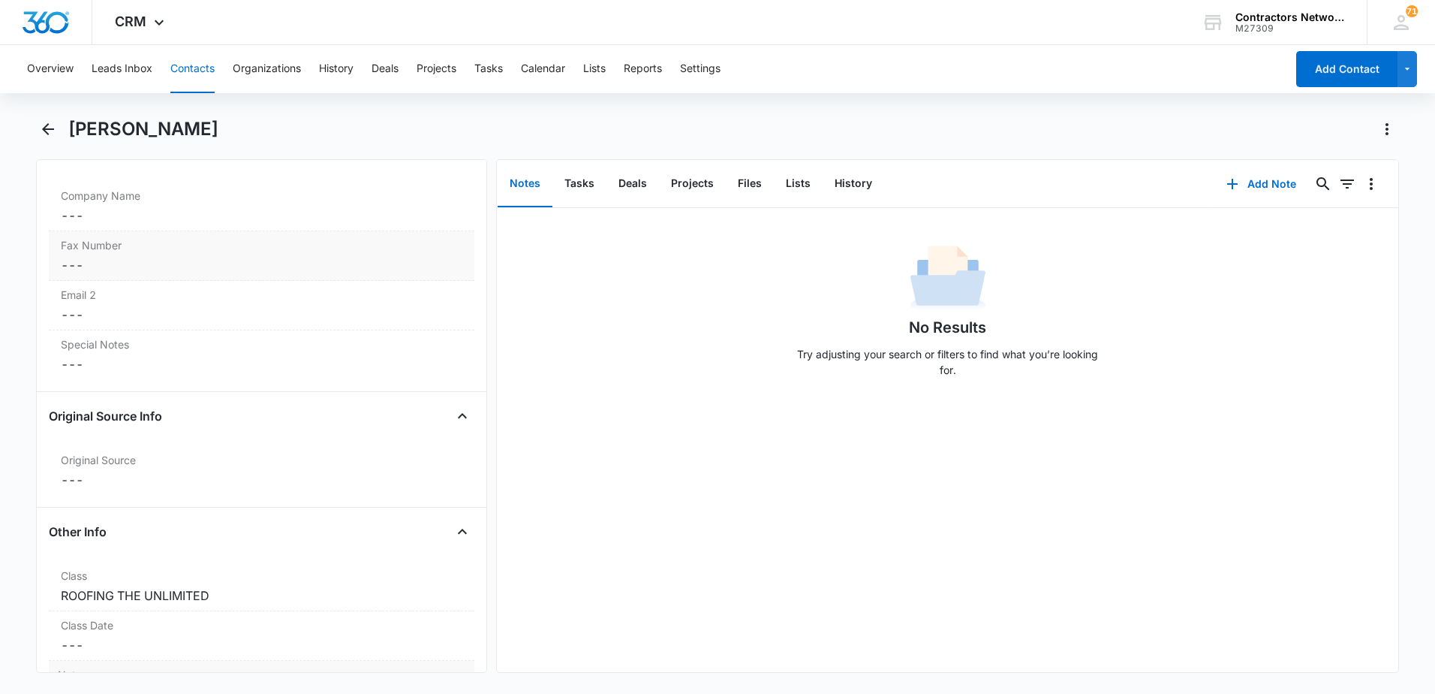
scroll to position [1351, 0]
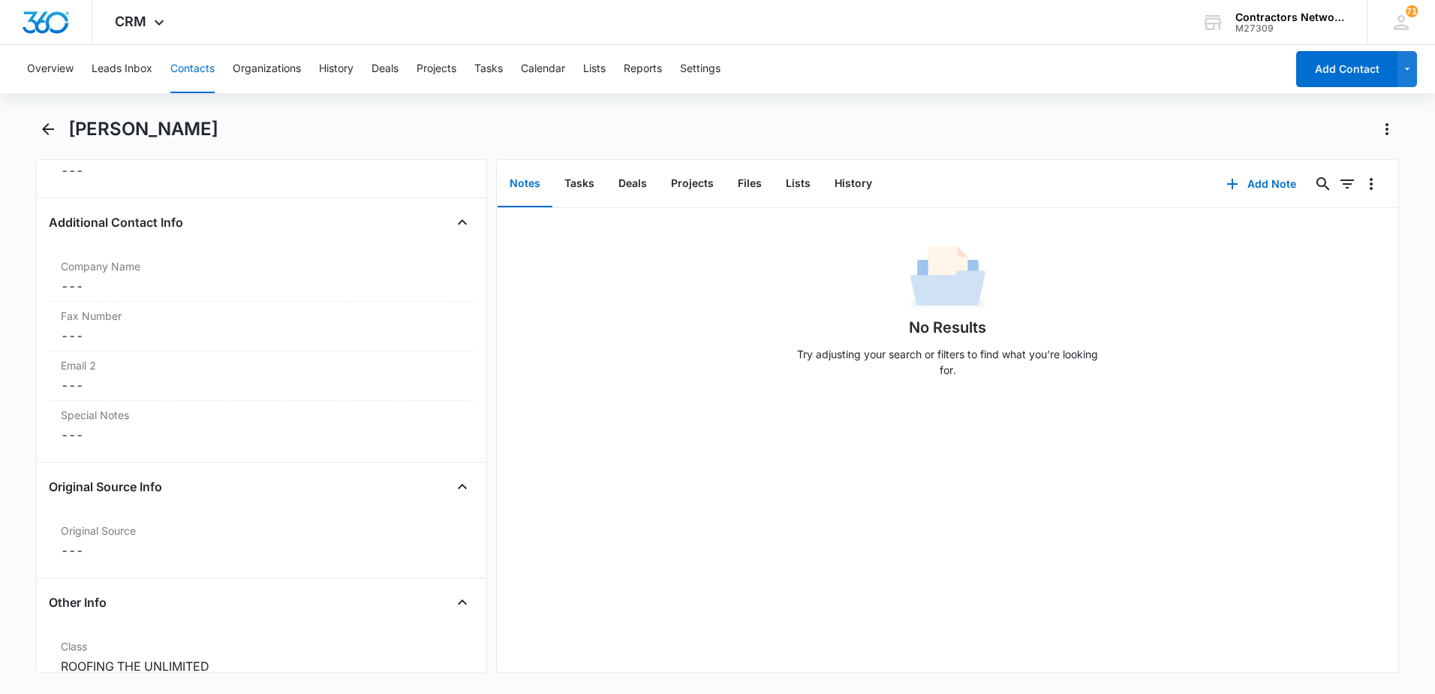
click at [195, 67] on button "Contacts" at bounding box center [192, 69] width 44 height 48
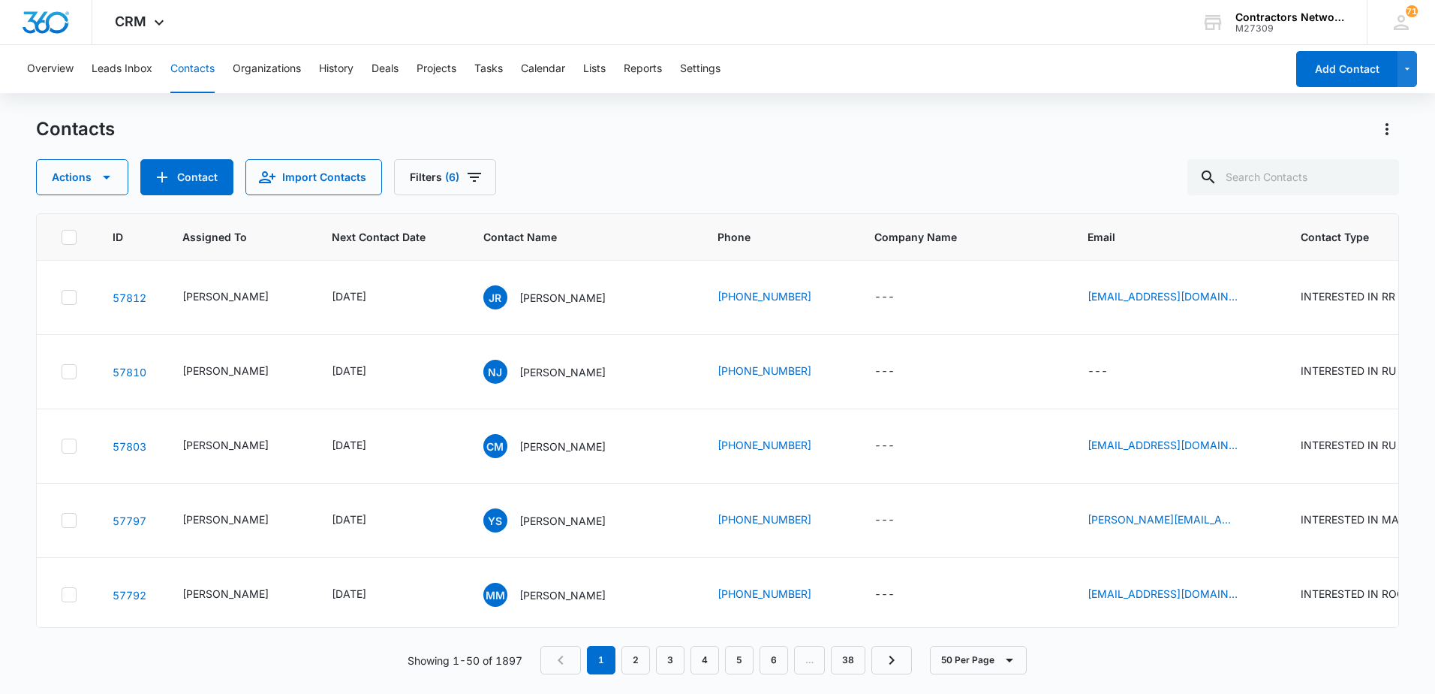
scroll to position [1576, 0]
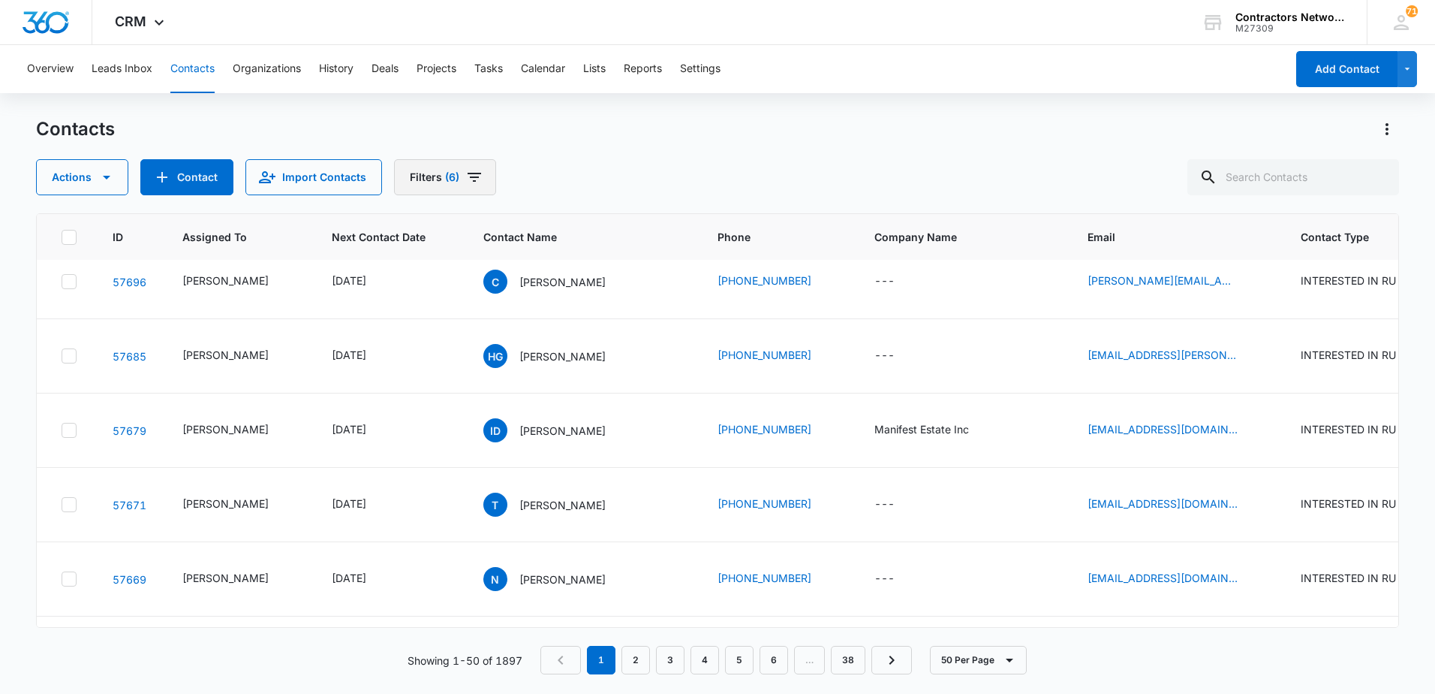
click at [468, 175] on icon "Filters" at bounding box center [474, 177] width 18 height 18
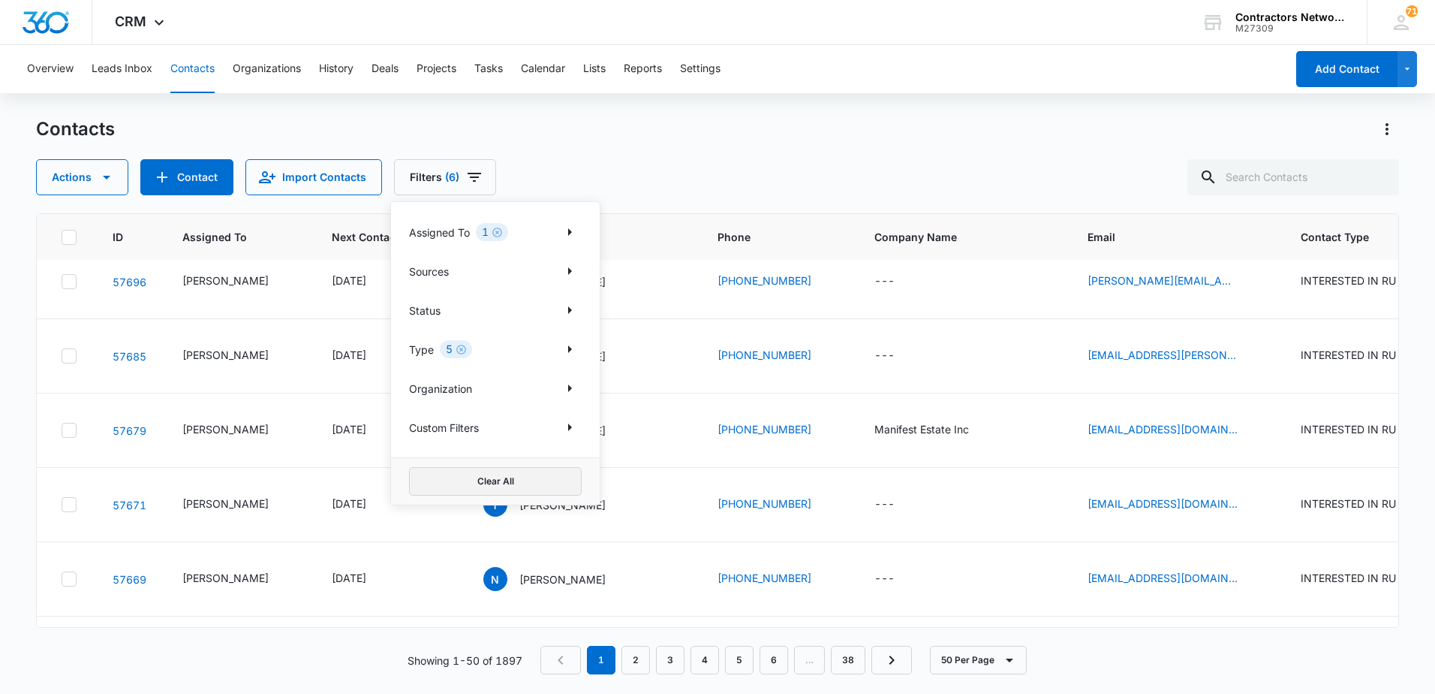
click at [471, 484] on button "Clear All" at bounding box center [495, 481] width 173 height 29
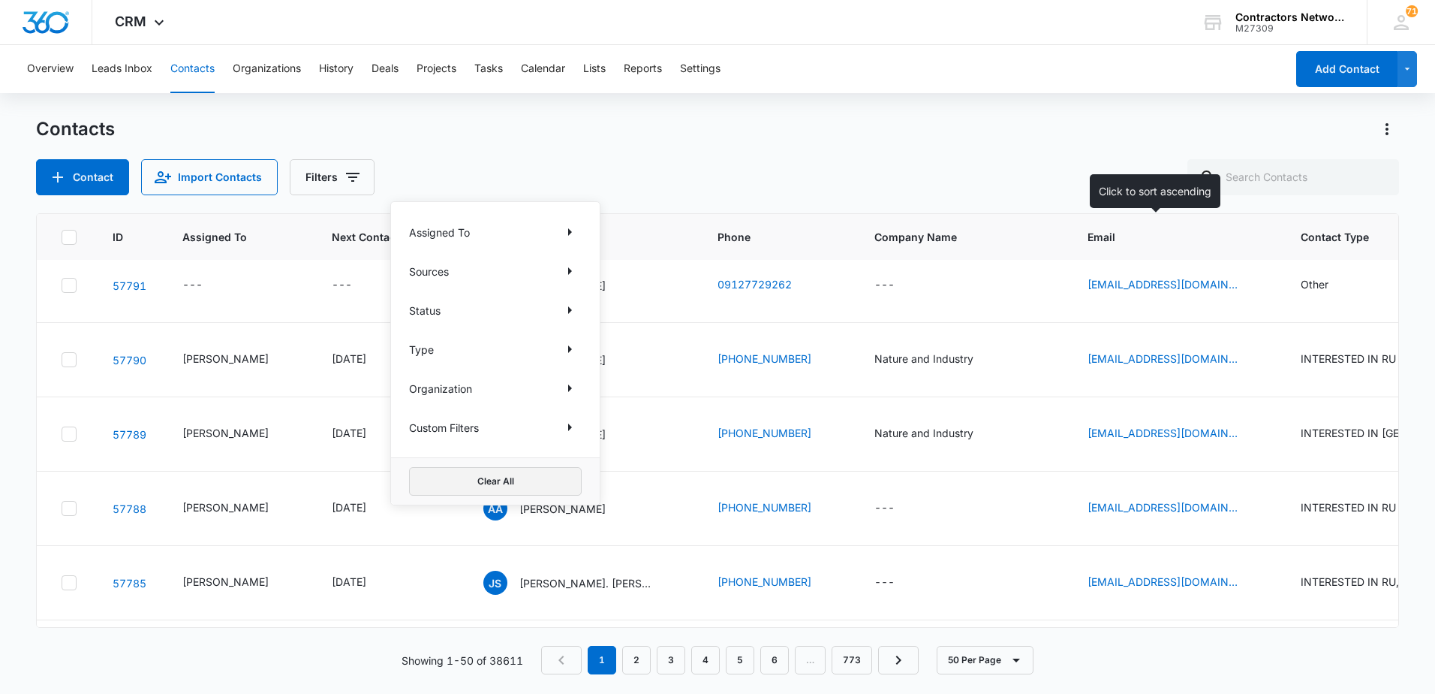
scroll to position [0, 0]
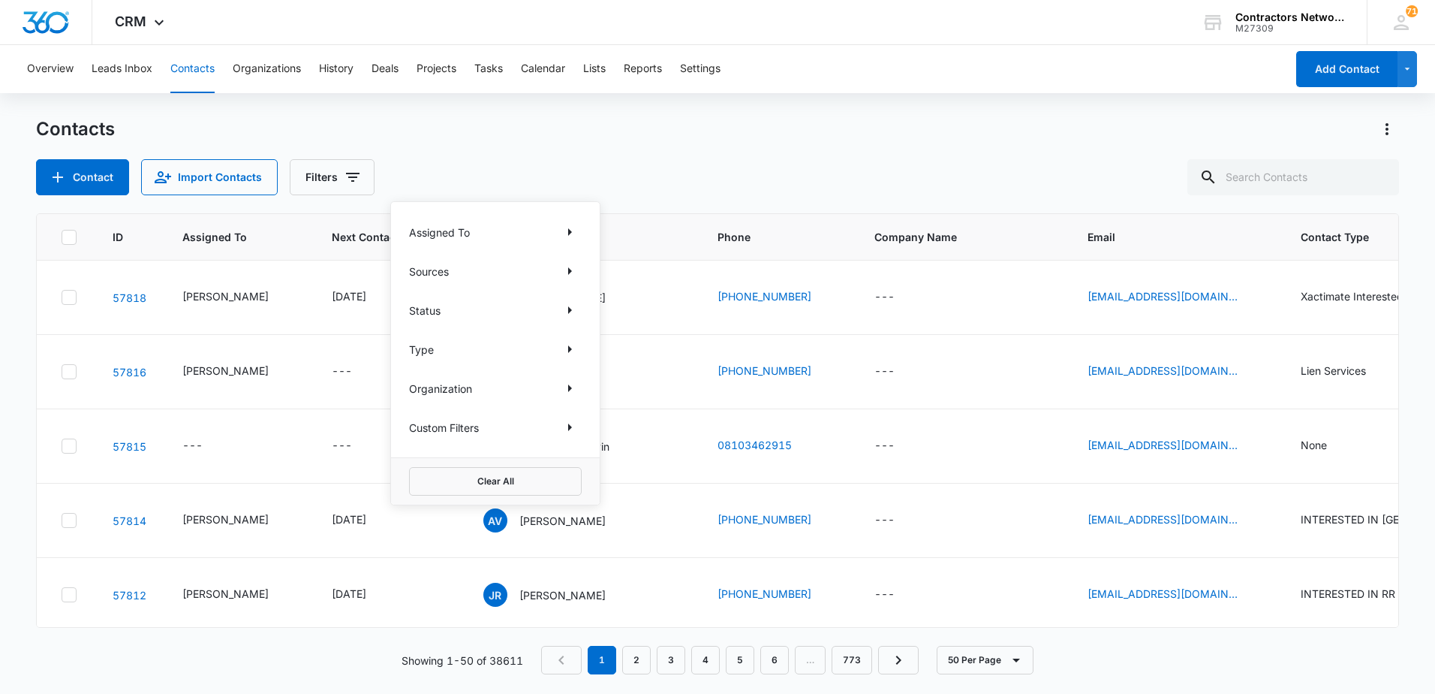
click at [806, 155] on div "Contacts Contact Import Contacts Filters Assigned To Sources Status Type Organi…" at bounding box center [717, 156] width 1363 height 78
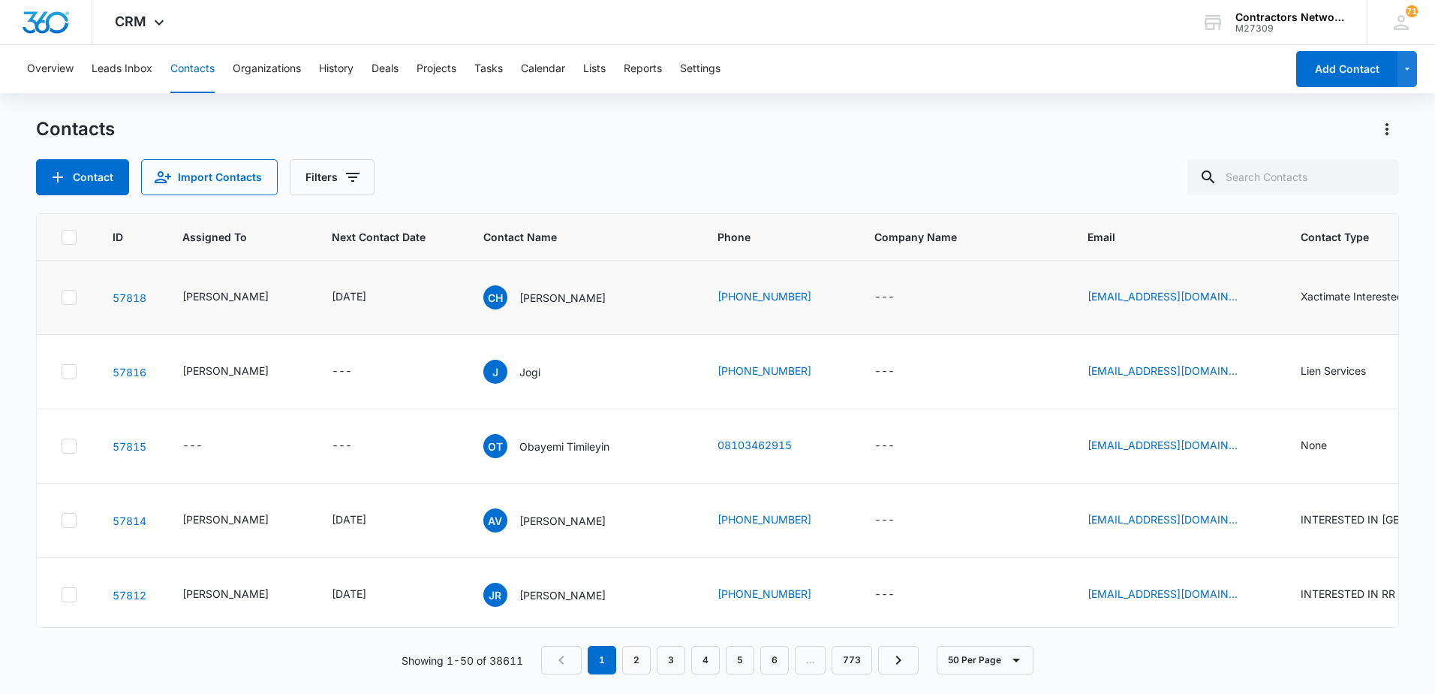
drag, startPoint x: 536, startPoint y: 311, endPoint x: 544, endPoint y: 284, distance: 27.5
click at [544, 284] on td "CH [PERSON_NAME]" at bounding box center [582, 297] width 234 height 74
click at [519, 306] on p "[PERSON_NAME]" at bounding box center [562, 298] width 86 height 16
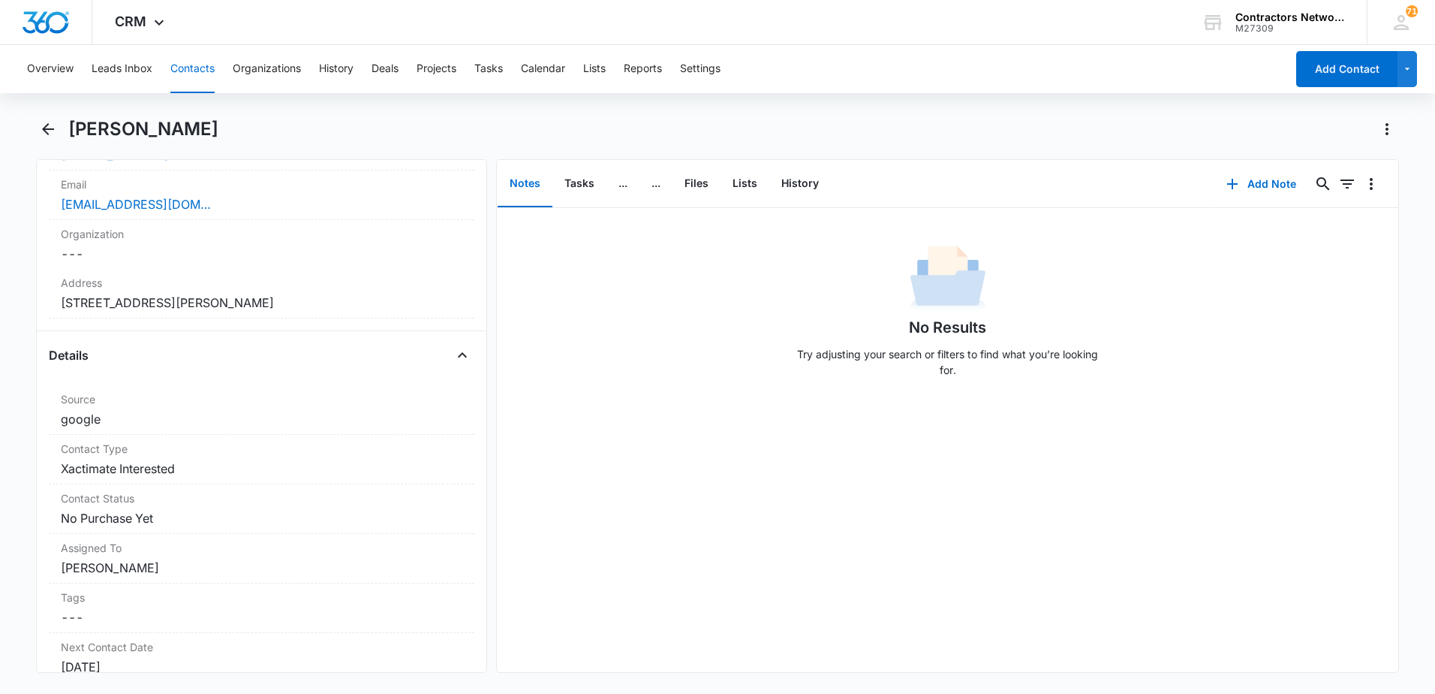
scroll to position [225, 0]
